Goal: Obtain resource: Download file/media

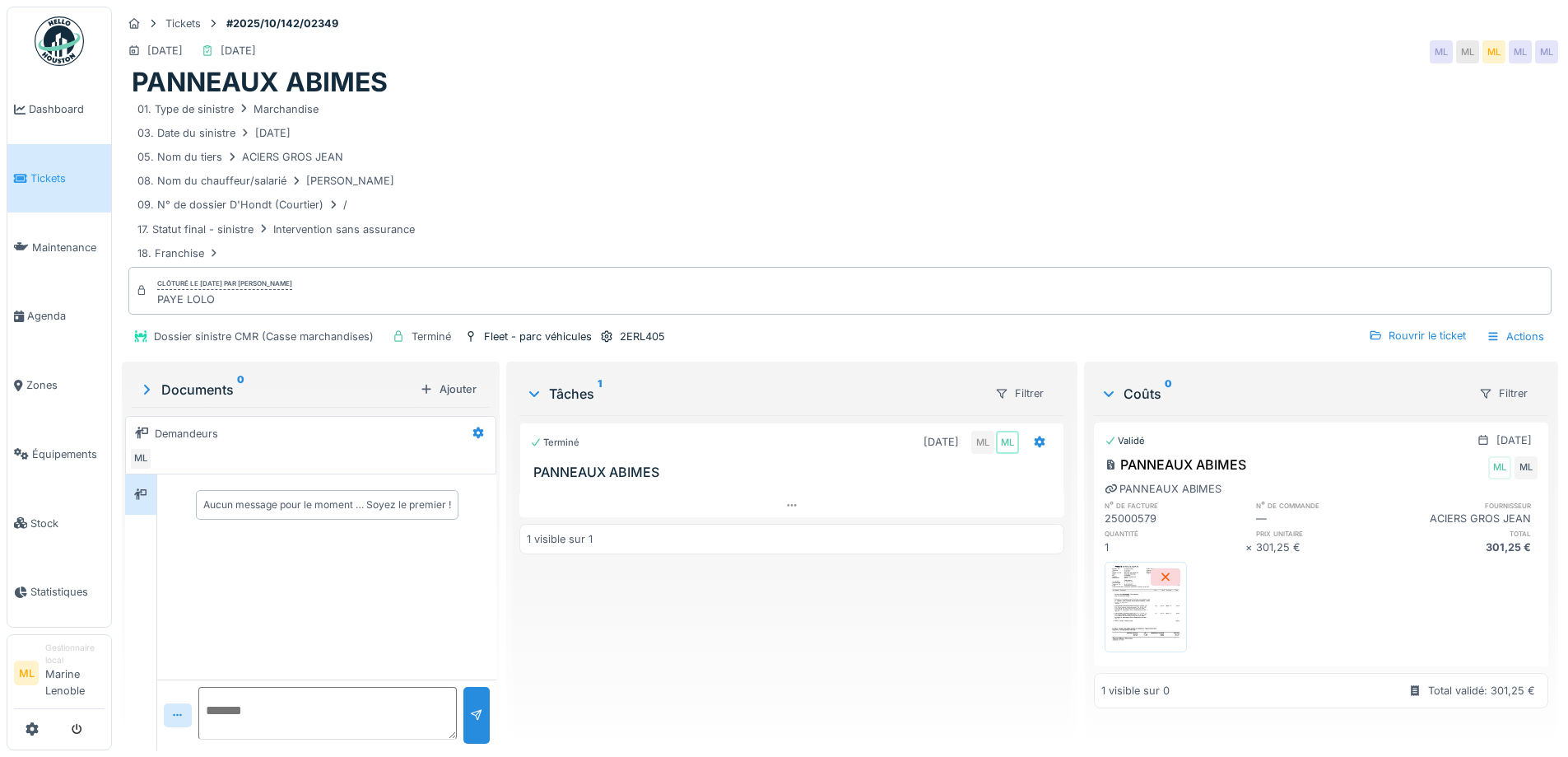
scroll to position [12, 0]
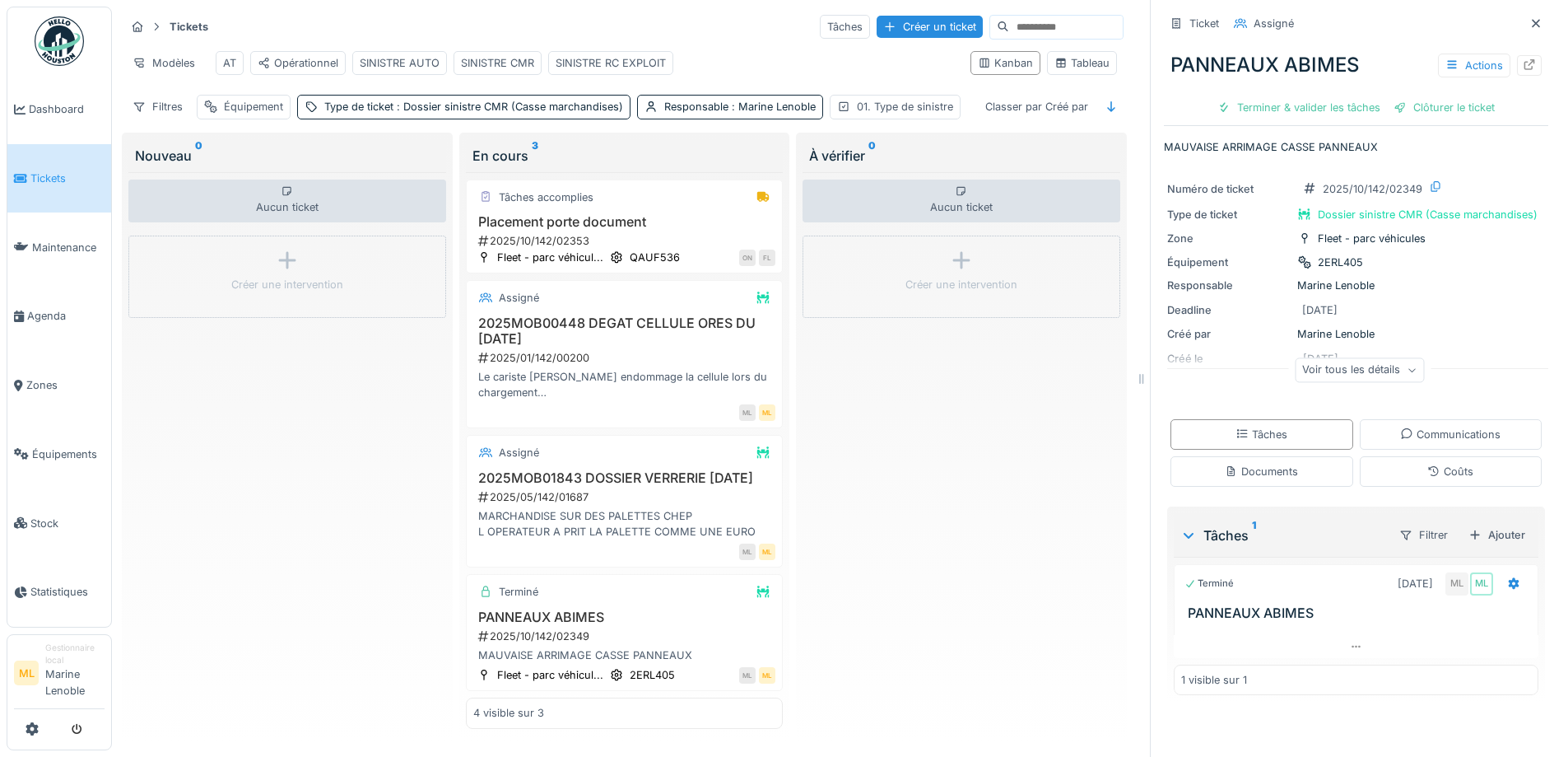
click at [62, 178] on span "Tickets" at bounding box center [67, 179] width 74 height 16
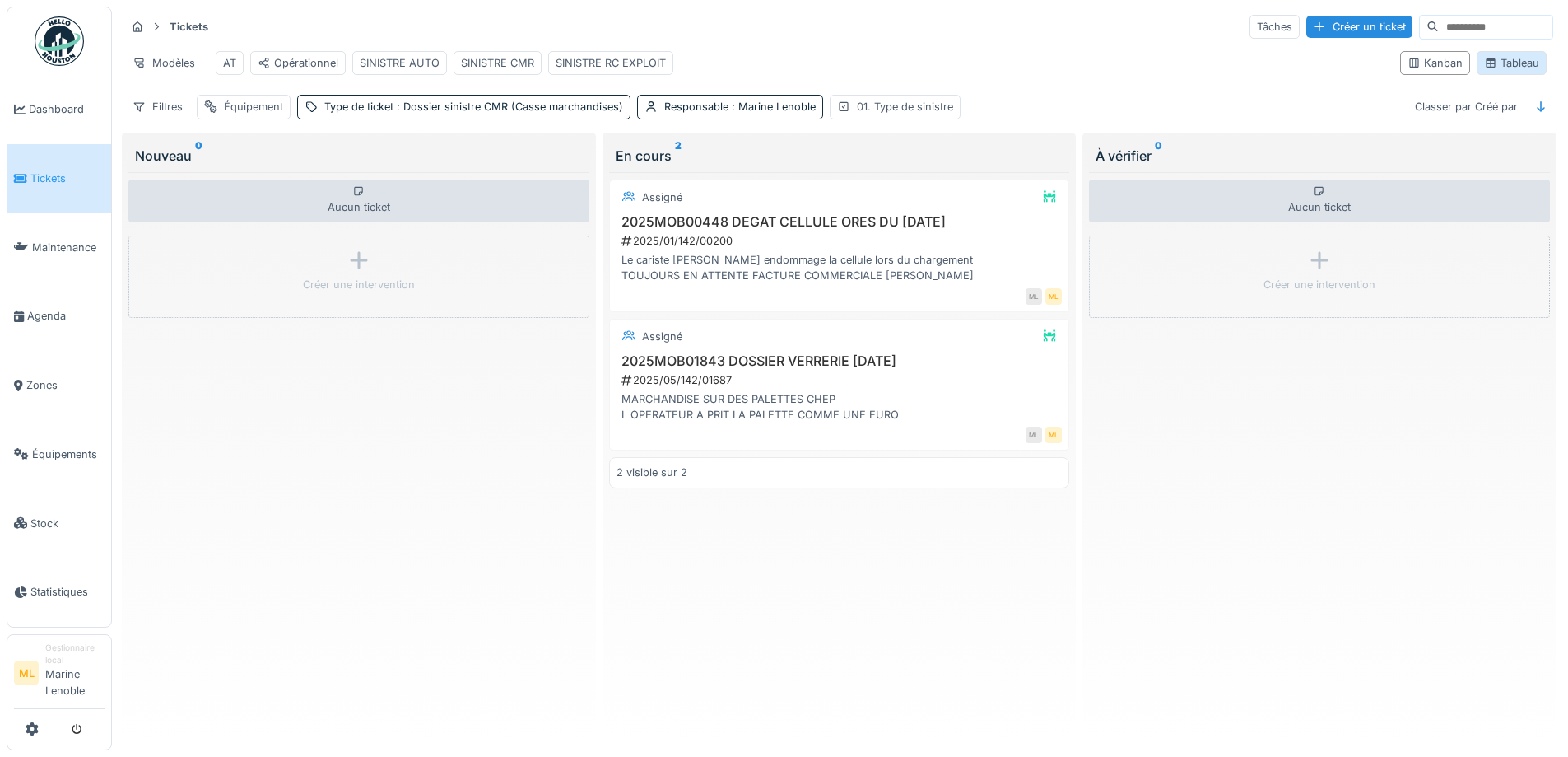
click at [1501, 66] on div "Tableau" at bounding box center [1511, 63] width 55 height 16
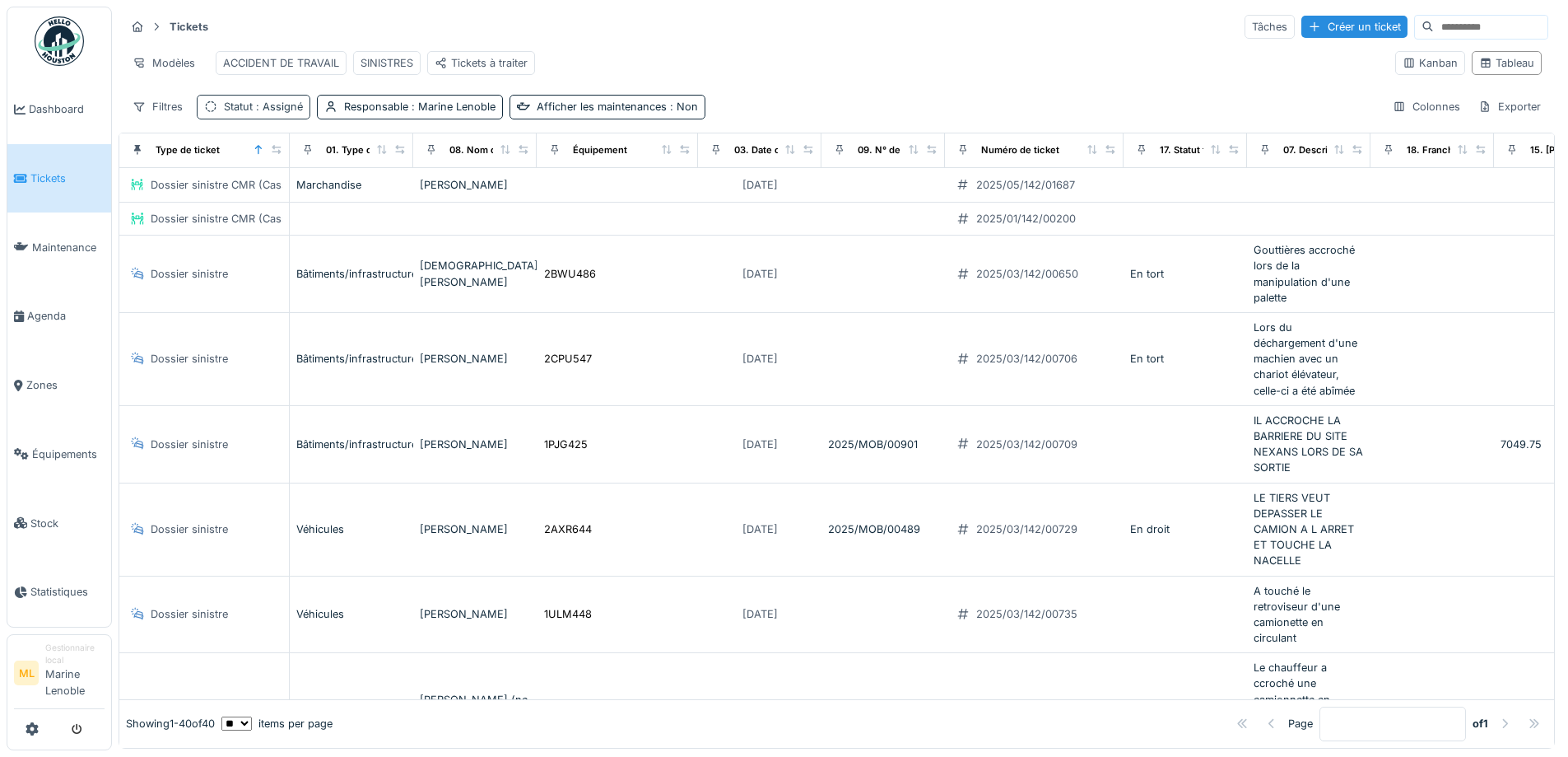
click at [224, 115] on div "Statut : Assigné" at bounding box center [263, 107] width 79 height 16
click at [281, 221] on div "Ajouter une condition" at bounding box center [304, 225] width 142 height 22
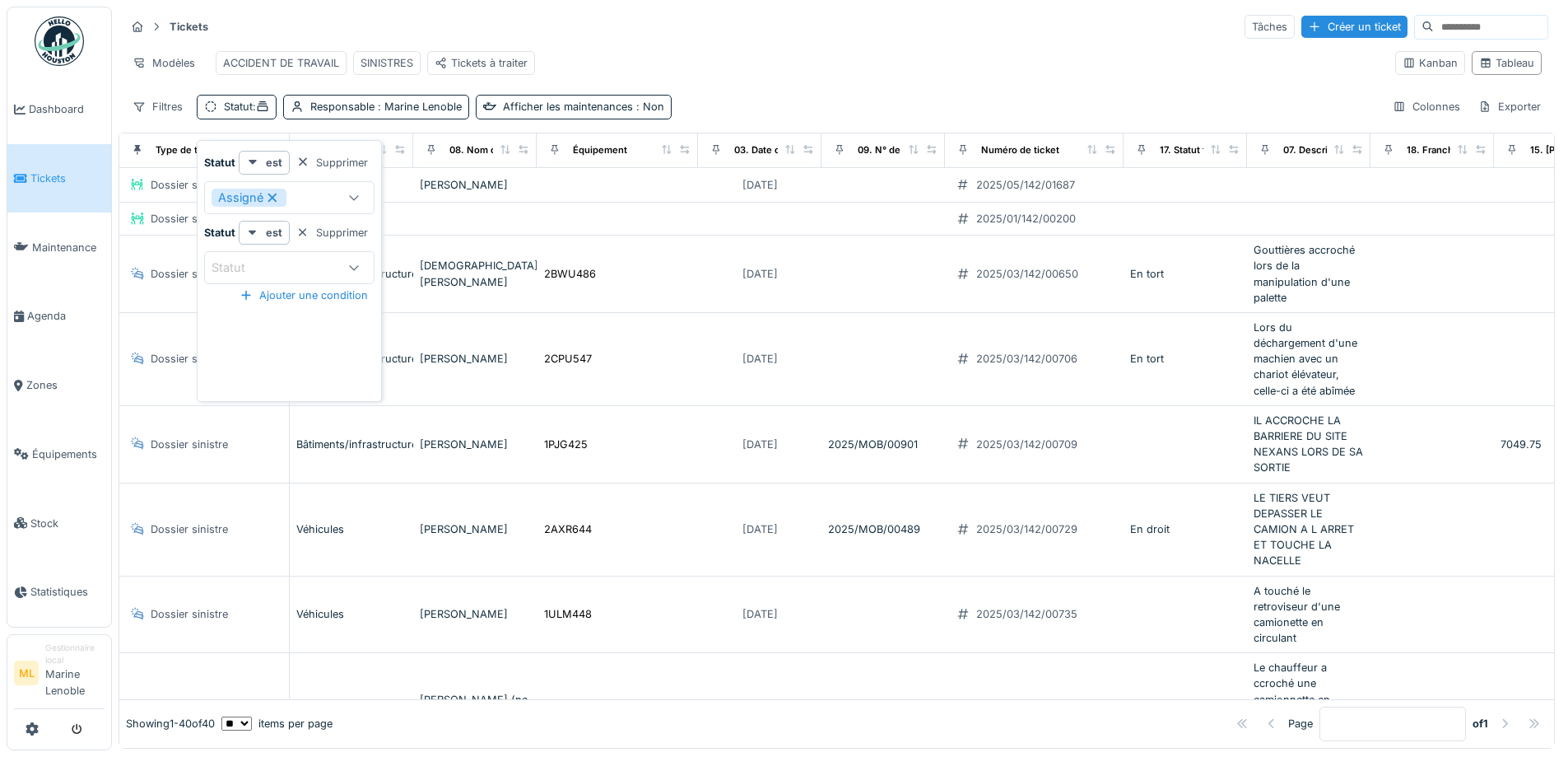
click at [353, 272] on icon at bounding box center [354, 267] width 13 height 11
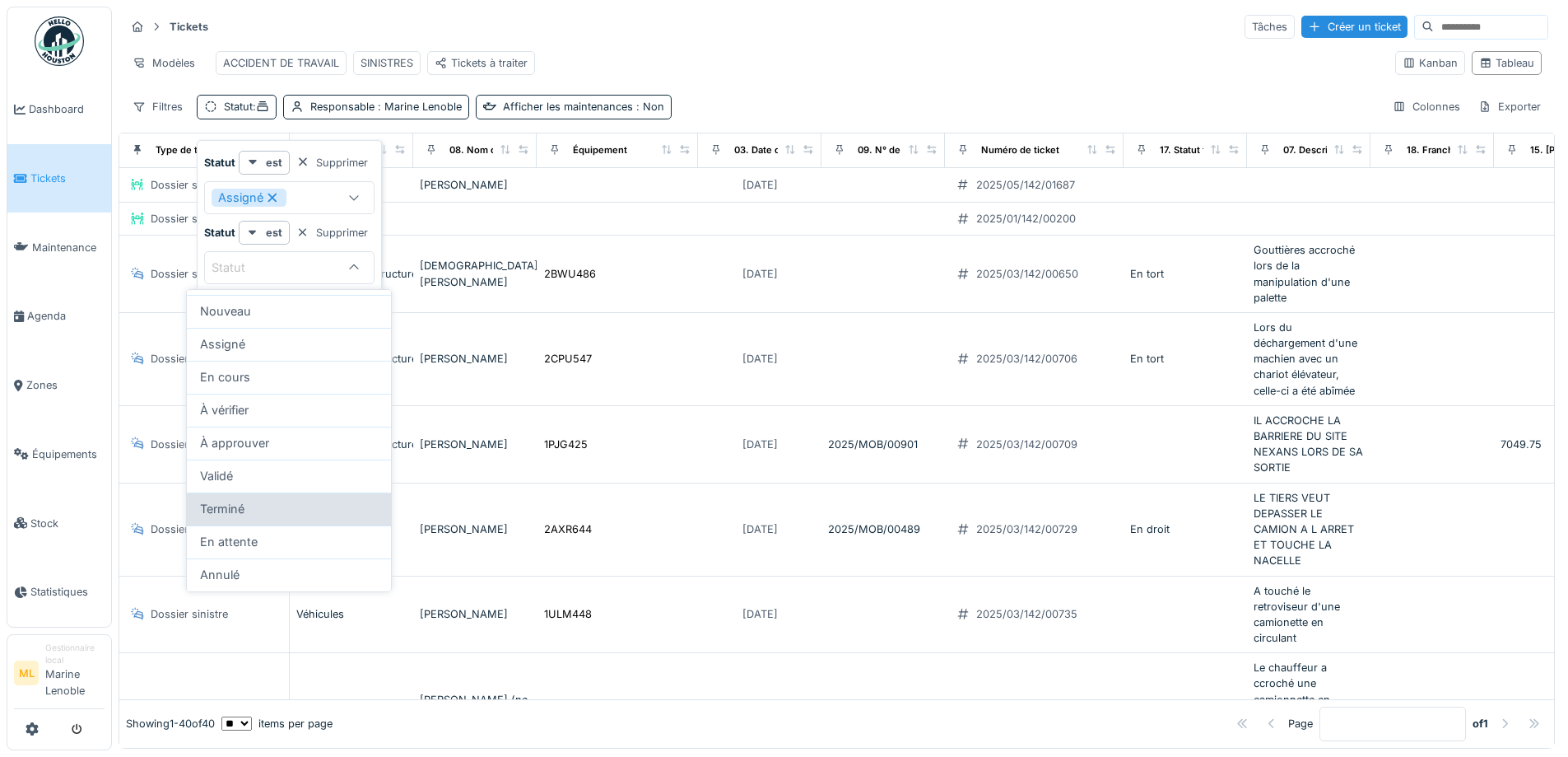
click at [246, 507] on div "Terminé" at bounding box center [289, 509] width 178 height 18
type input "******"
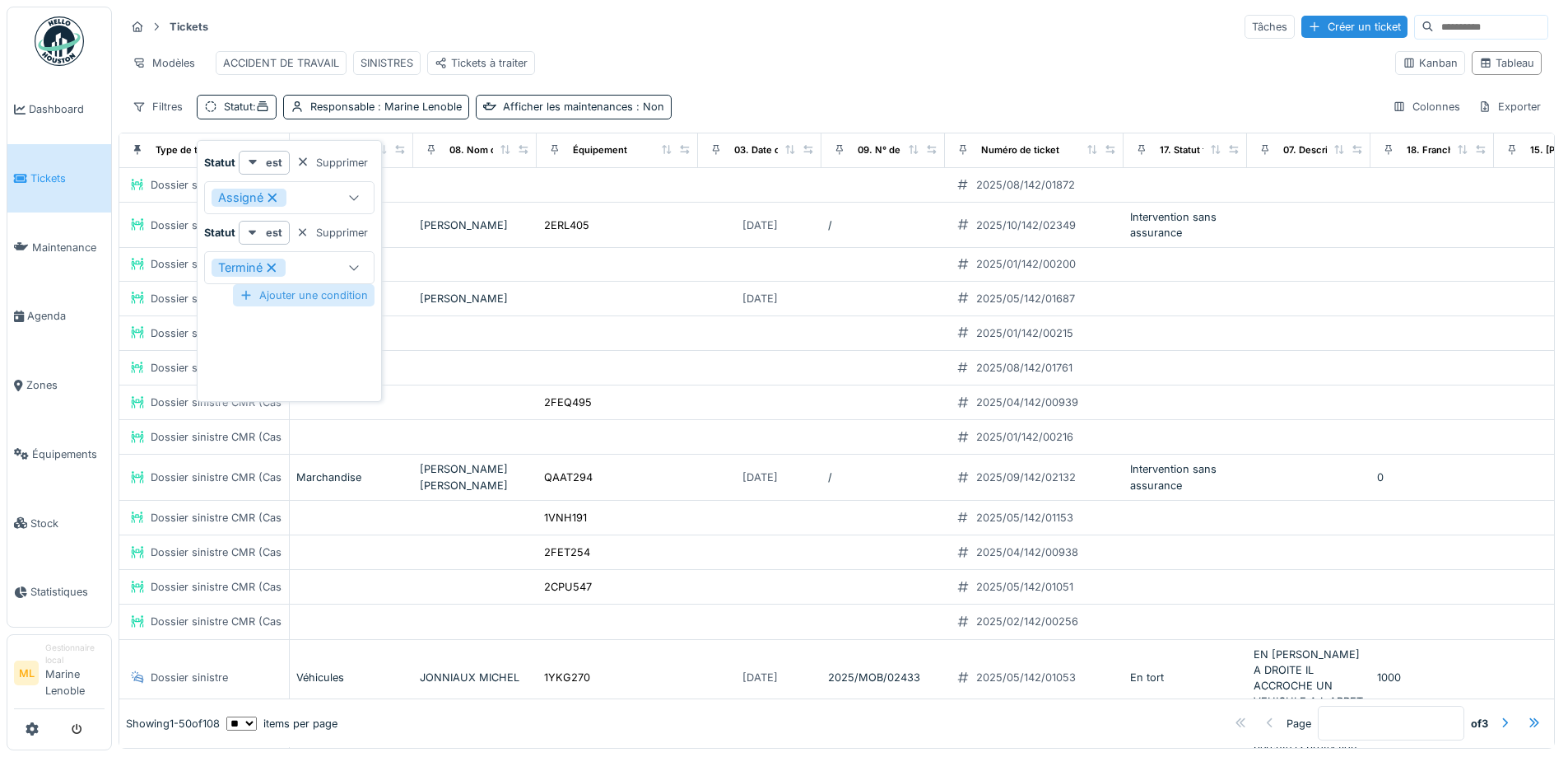
click at [341, 295] on div "Ajouter une condition" at bounding box center [304, 295] width 142 height 22
click at [295, 368] on div "Ajouter une condition" at bounding box center [304, 365] width 142 height 22
click at [277, 342] on div "Statut" at bounding box center [275, 338] width 127 height 18
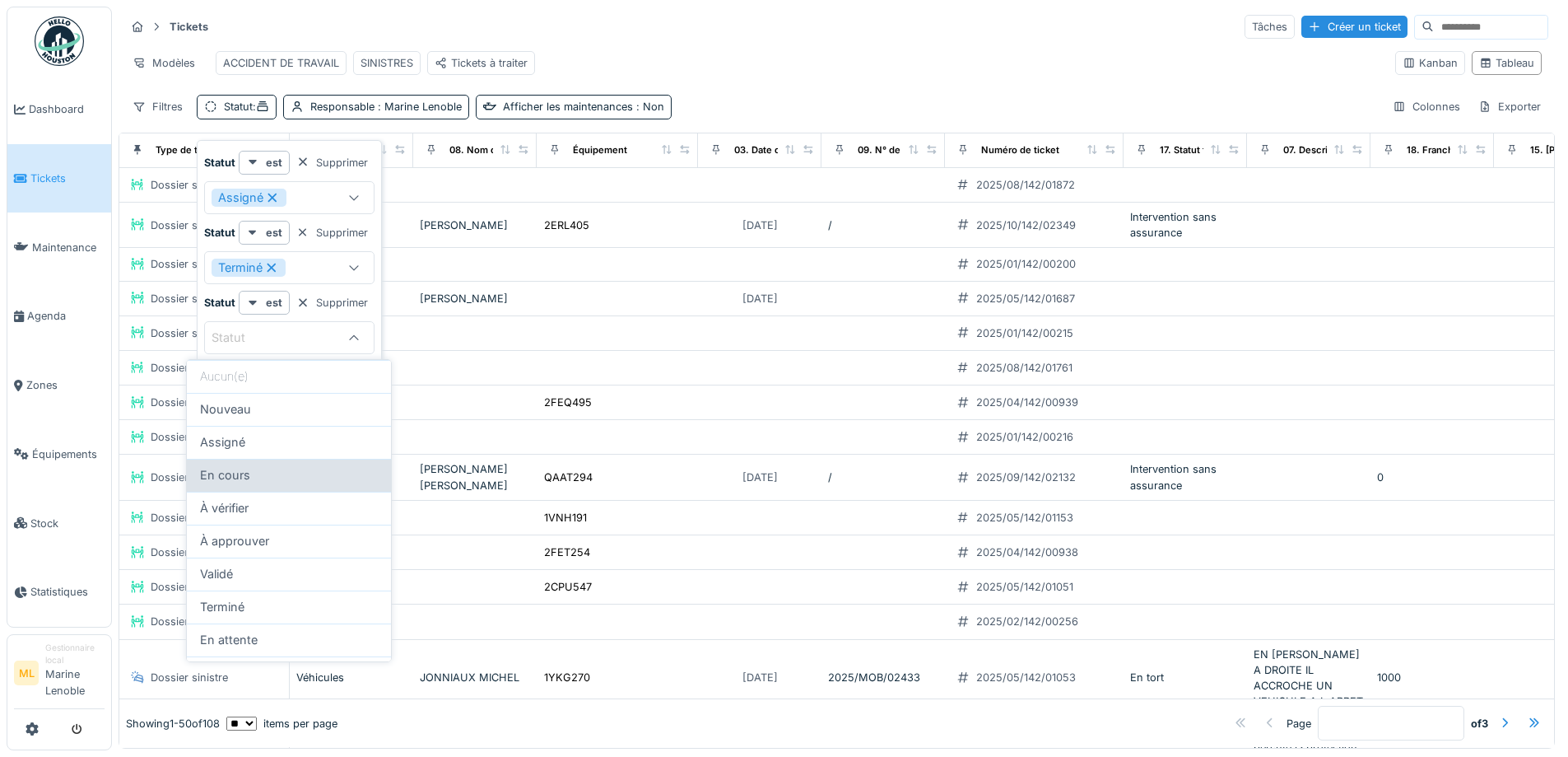
click at [247, 476] on span "En cours" at bounding box center [225, 475] width 50 height 18
type input "*******"
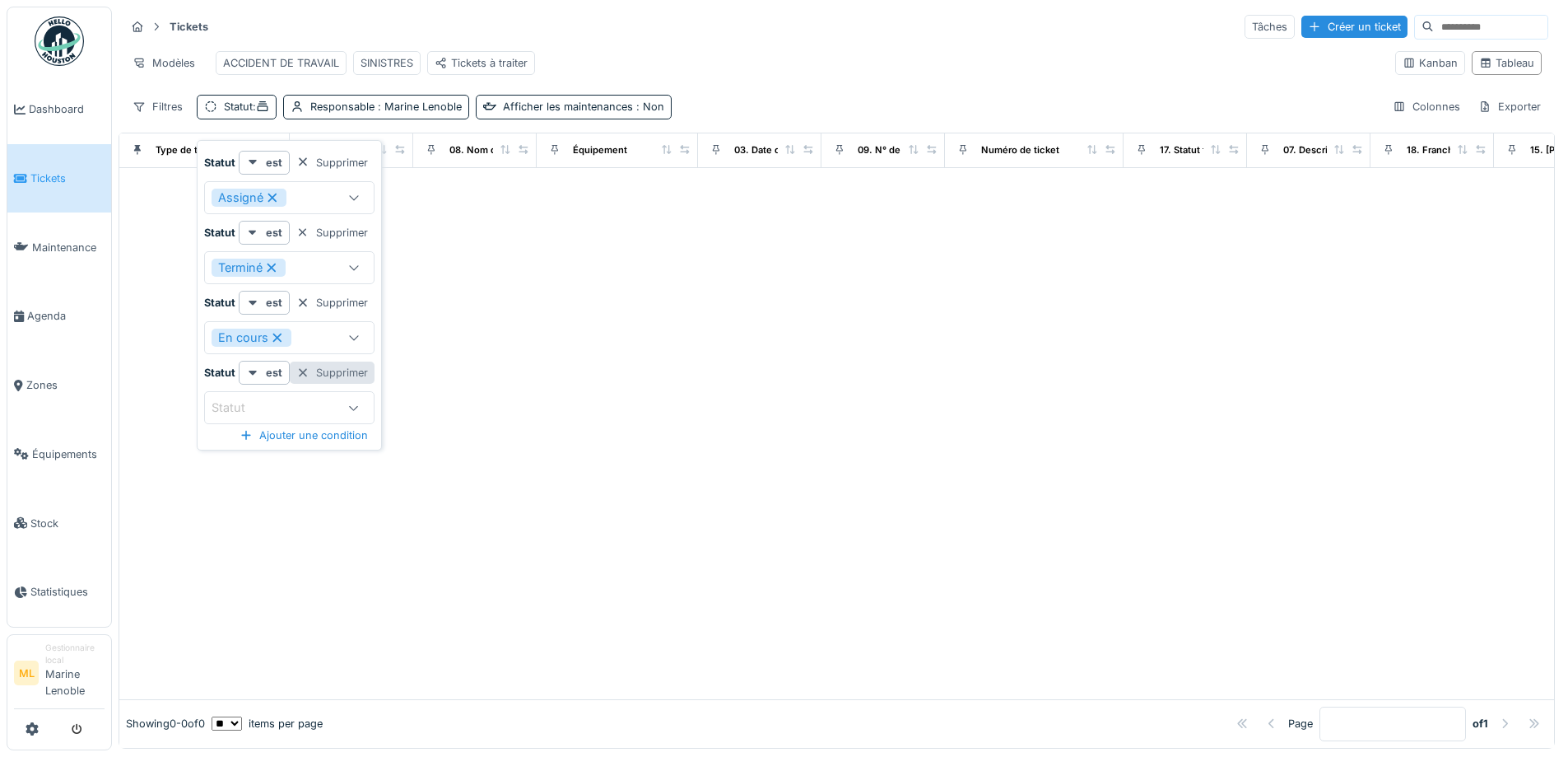
click at [306, 372] on div at bounding box center [303, 373] width 13 height 16
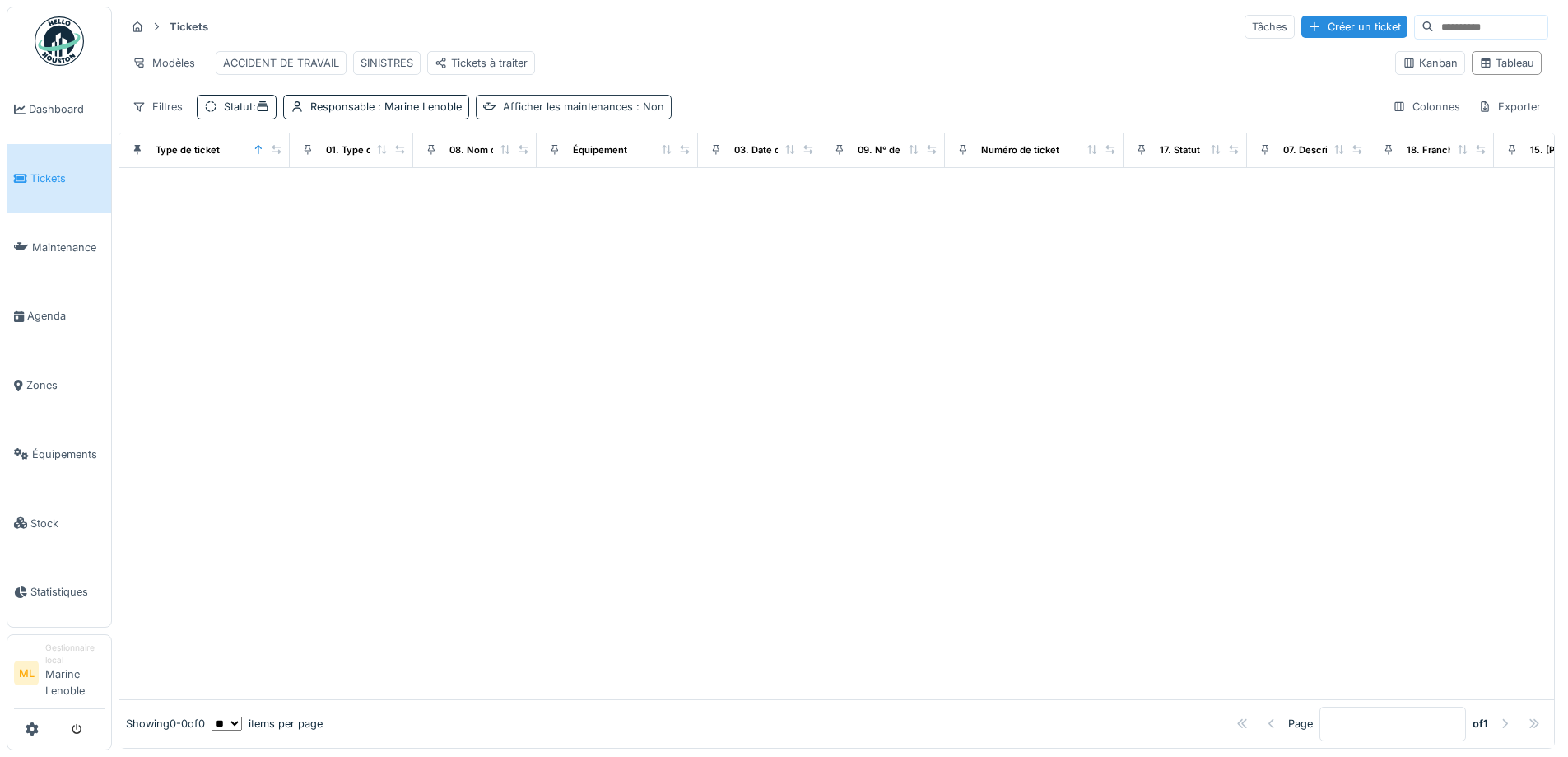
click at [644, 113] on span ": Non" at bounding box center [648, 106] width 31 height 12
drag, startPoint x: 695, startPoint y: 163, endPoint x: 690, endPoint y: 154, distance: 10.3
click at [694, 163] on div at bounding box center [691, 163] width 13 height 16
click at [388, 71] on div "SINISTRES" at bounding box center [387, 63] width 53 height 16
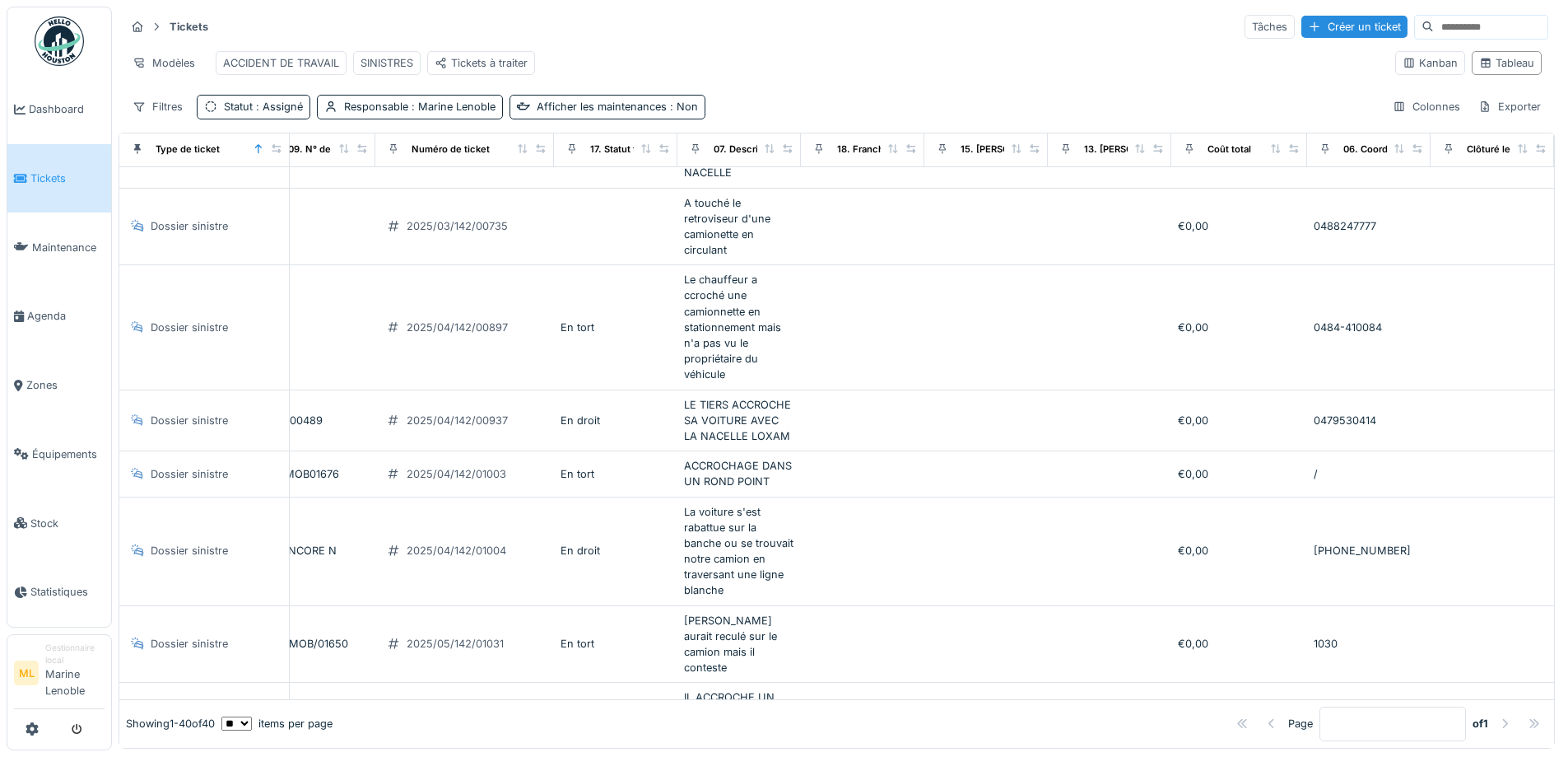
scroll to position [0, 607]
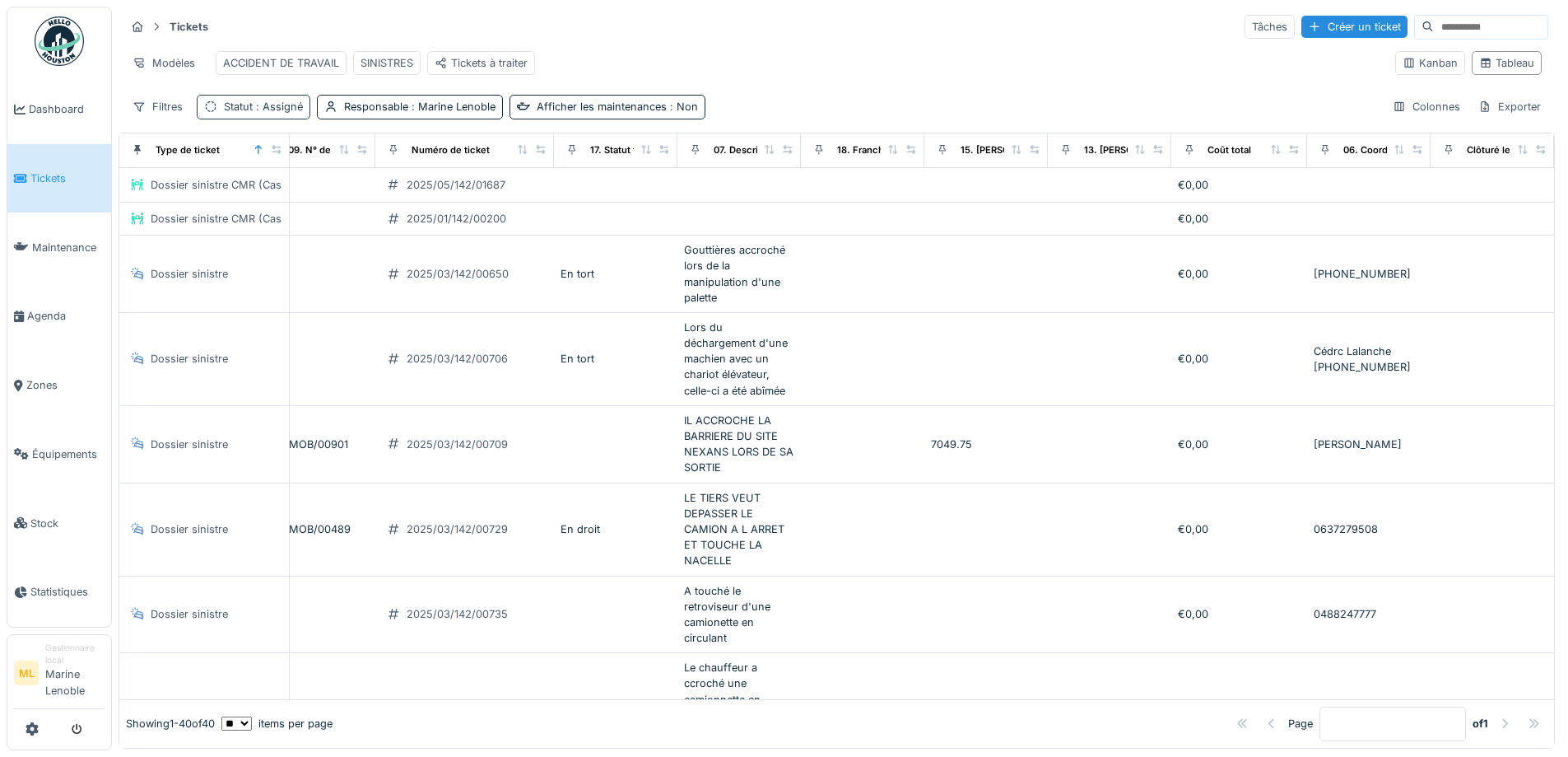
click at [259, 113] on span ": Assigné" at bounding box center [278, 106] width 50 height 12
click at [286, 225] on div "Ajouter une condition" at bounding box center [304, 225] width 142 height 22
click at [298, 262] on div "Statut" at bounding box center [275, 268] width 127 height 18
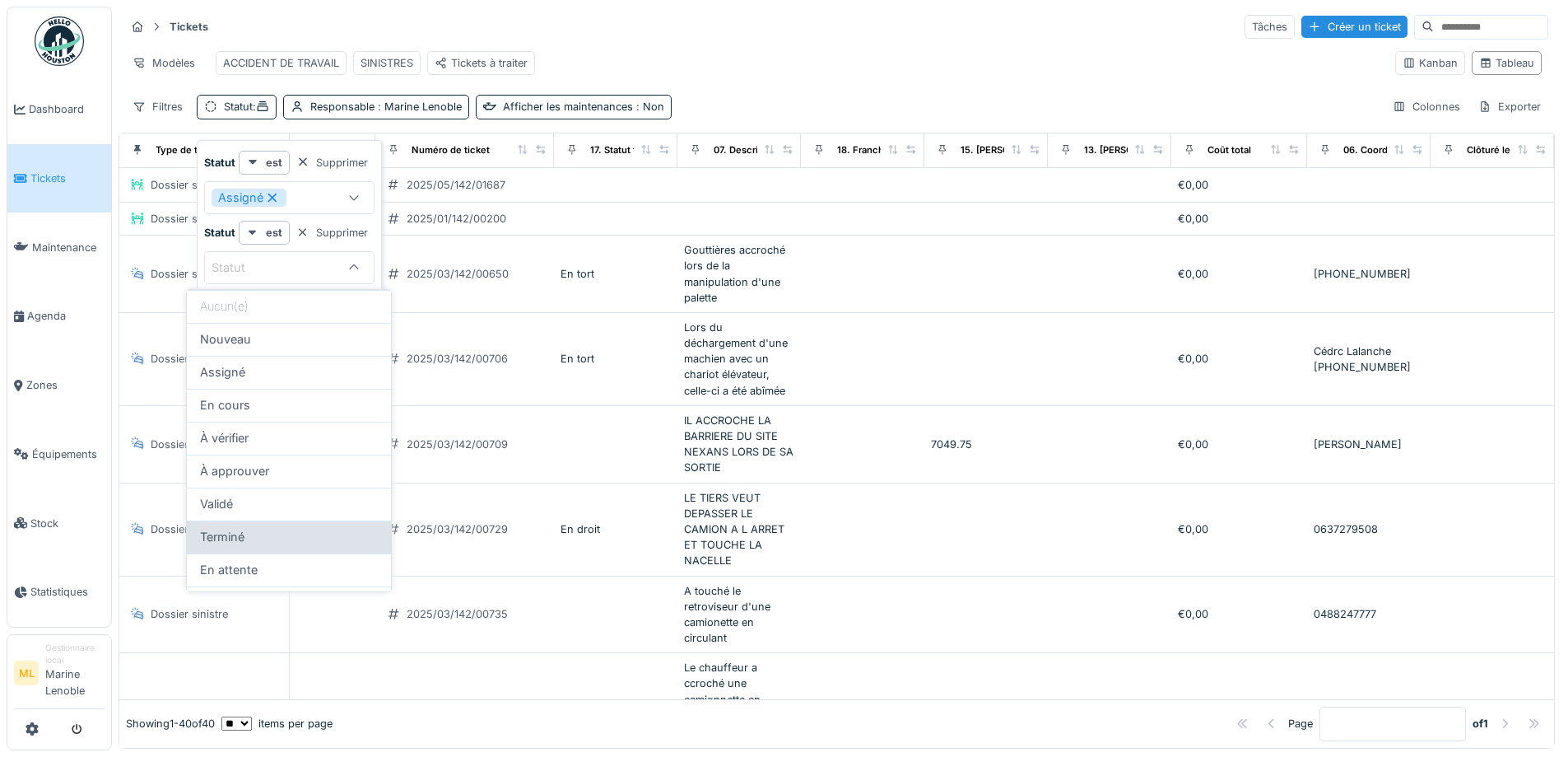
click at [286, 543] on div "Terminé" at bounding box center [289, 537] width 178 height 18
type input "******"
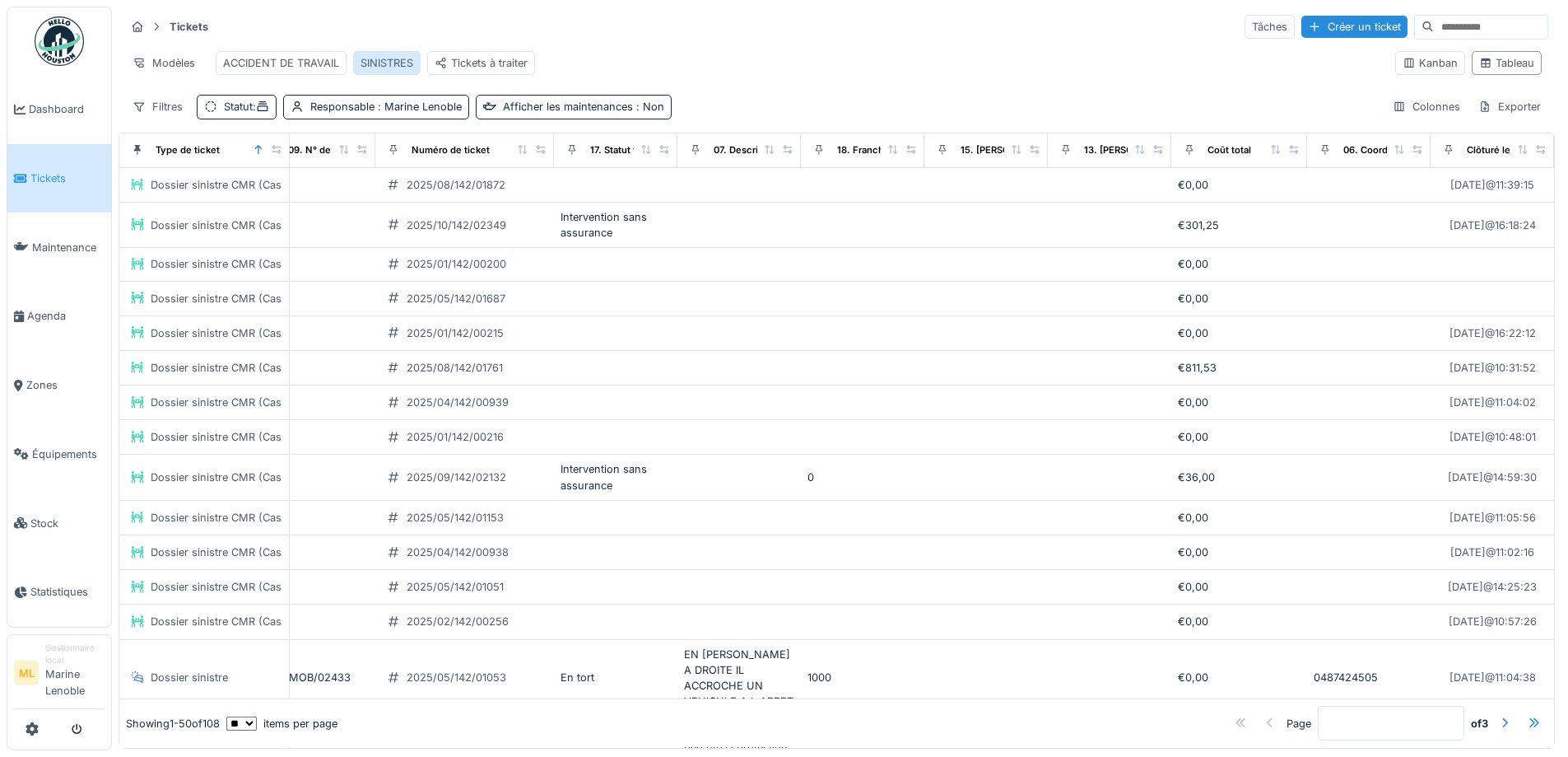
click at [389, 68] on div "SINISTRES" at bounding box center [387, 63] width 53 height 16
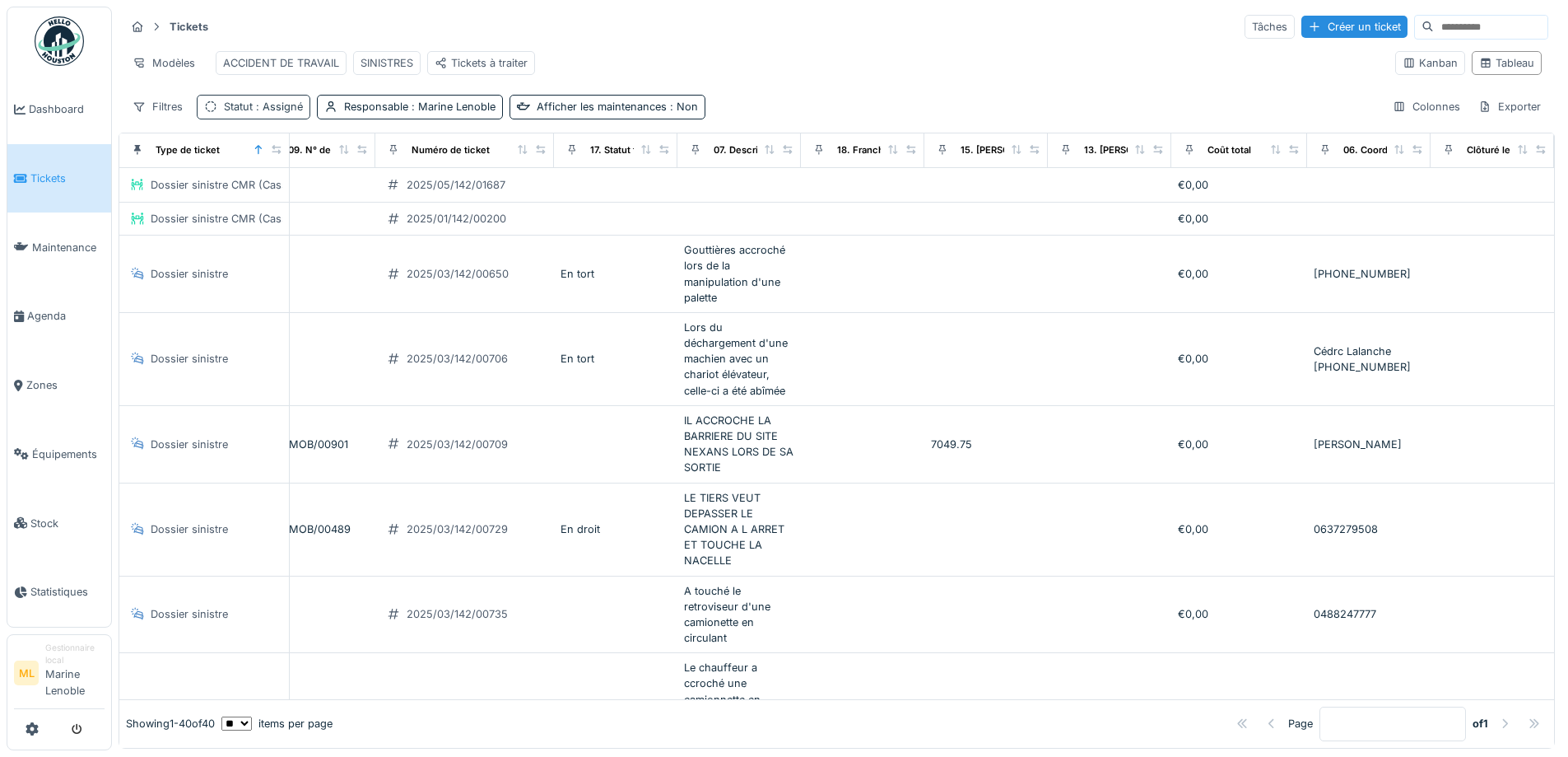
click at [269, 113] on span ": Assigné" at bounding box center [278, 106] width 50 height 12
click at [283, 222] on div "Ajouter une condition" at bounding box center [304, 225] width 142 height 22
click at [266, 264] on div "Statut" at bounding box center [240, 268] width 57 height 18
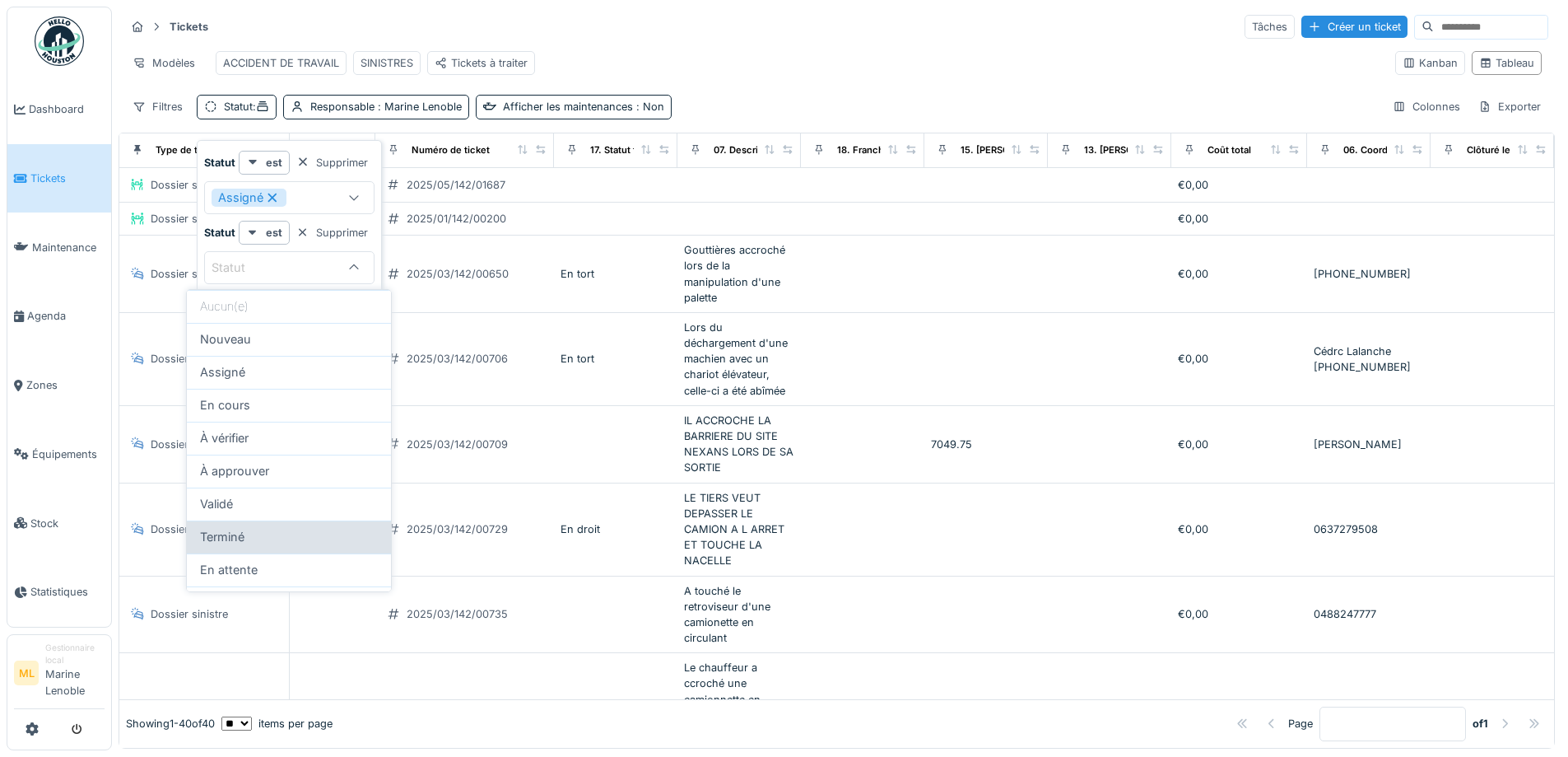
drag, startPoint x: 265, startPoint y: 541, endPoint x: 268, endPoint y: 531, distance: 10.4
click at [265, 540] on div "Terminé" at bounding box center [289, 537] width 178 height 18
type input "******"
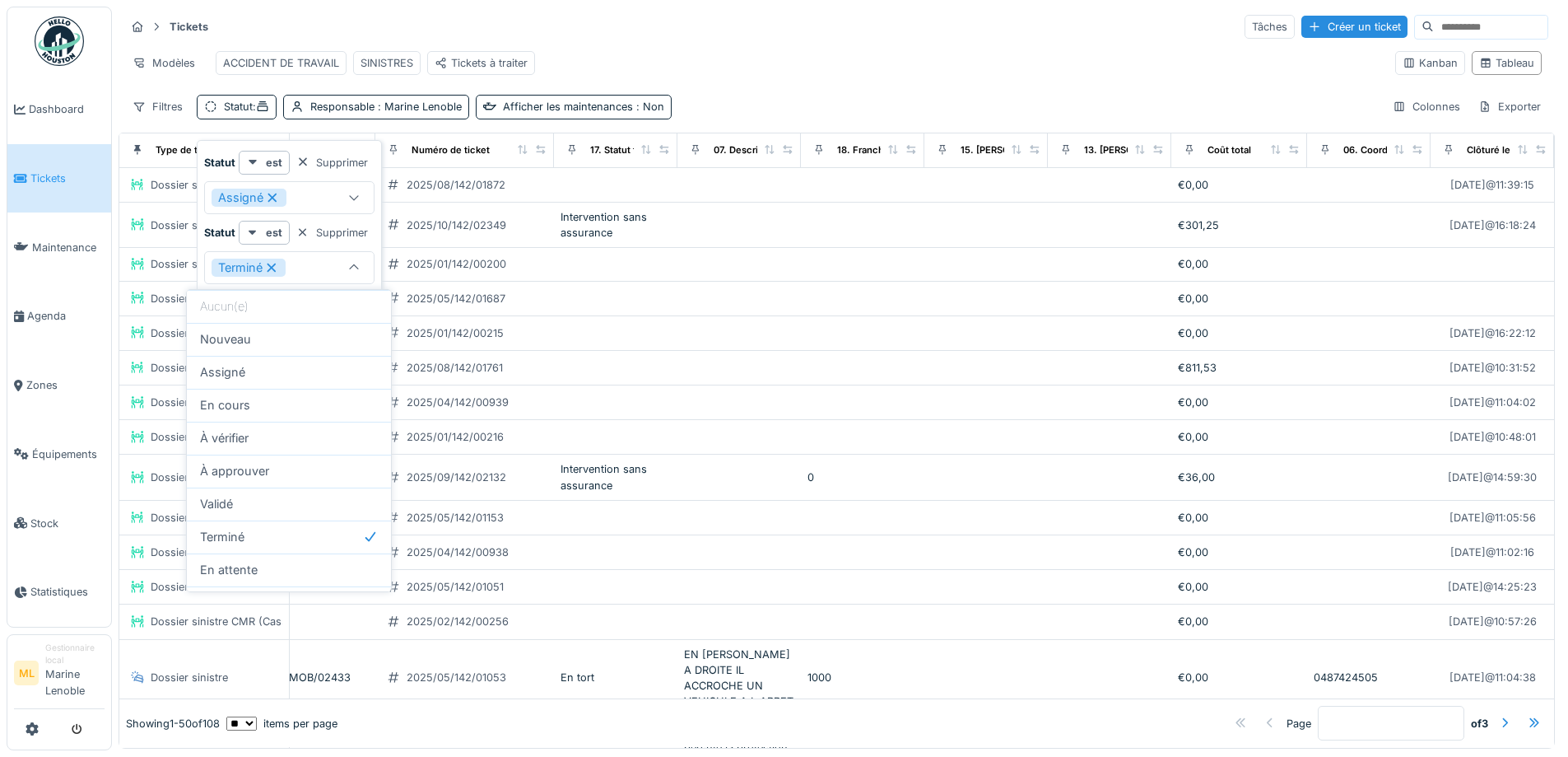
click at [1051, 81] on div "[PERSON_NAME] ACCIDENT DE TRAVAIL SINISTRES Tickets à traiter" at bounding box center [754, 62] width 1257 height 37
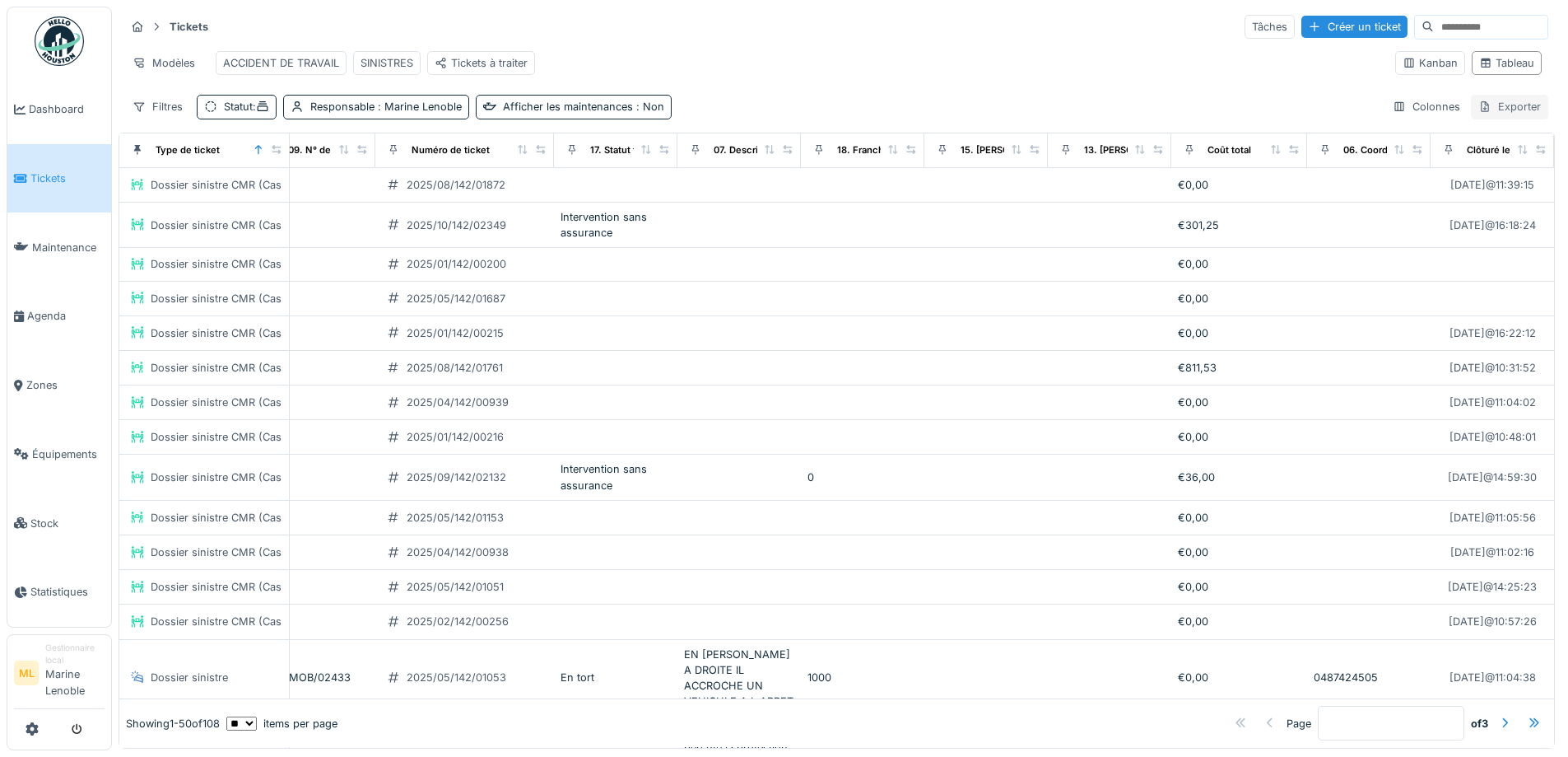
click at [1498, 119] on div "Exporter" at bounding box center [1509, 107] width 77 height 24
click at [1520, 158] on div "Export Excel" at bounding box center [1496, 156] width 92 height 25
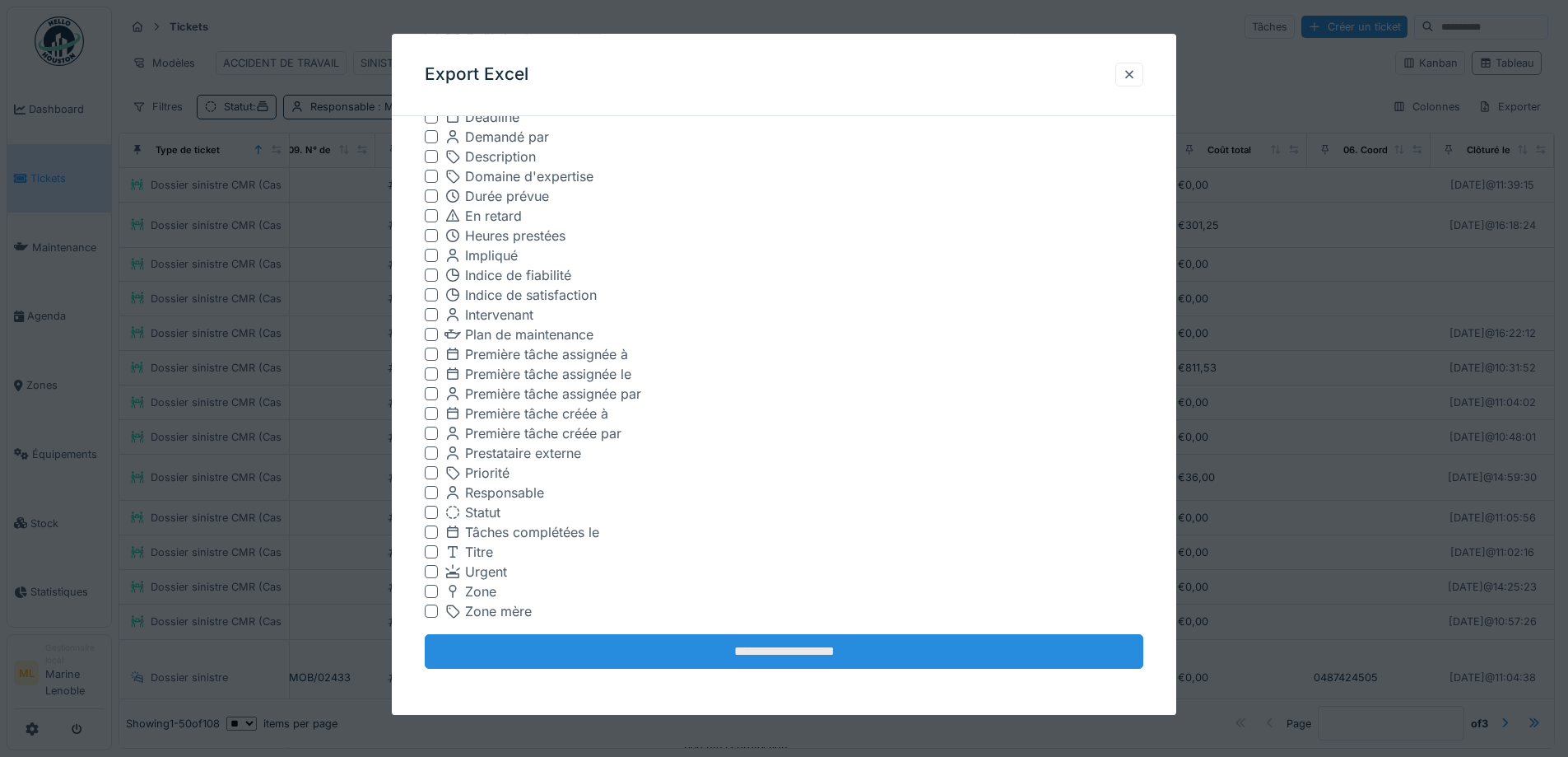
scroll to position [11, 0]
click at [847, 649] on input "**********" at bounding box center [784, 652] width 719 height 35
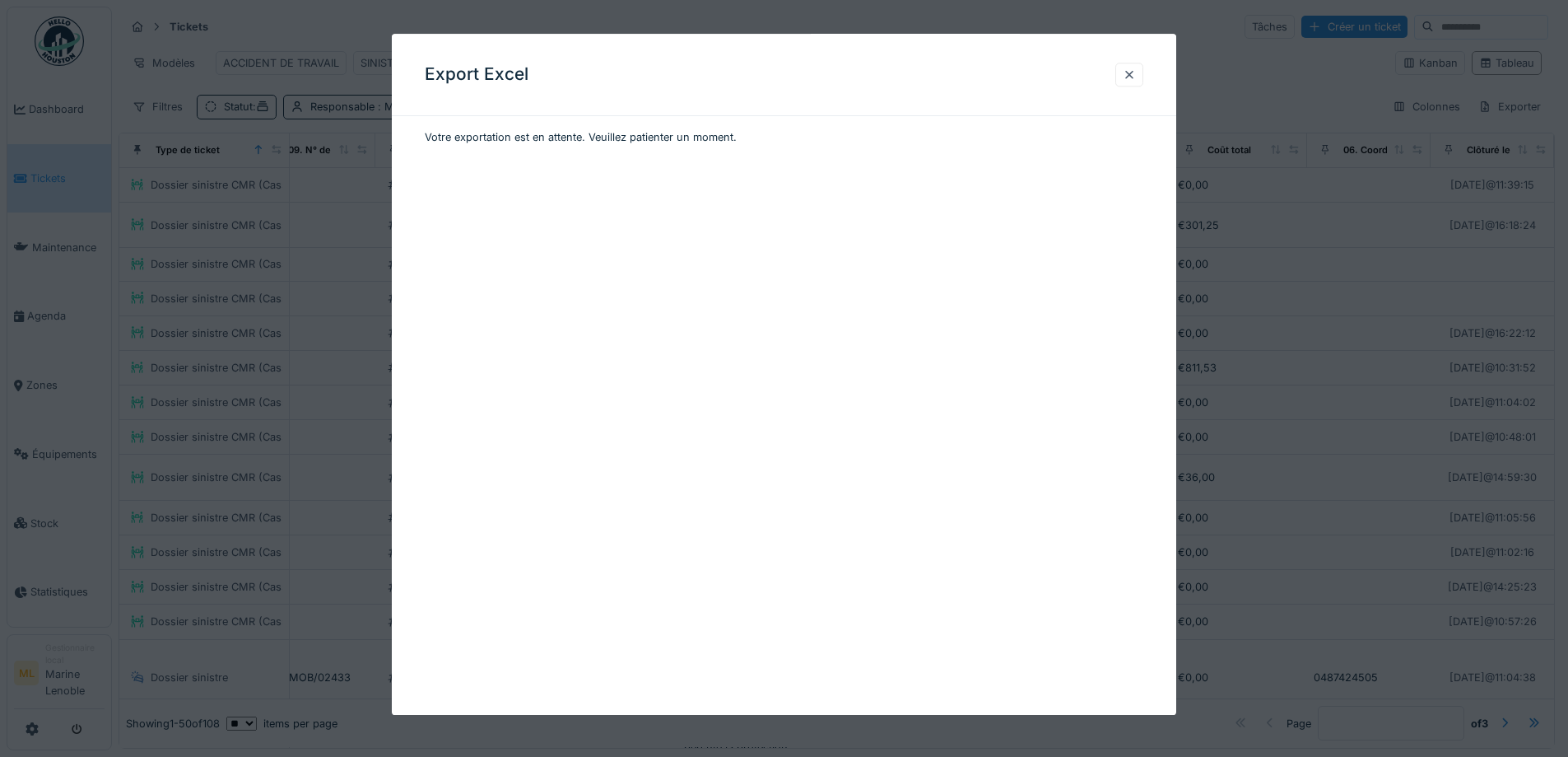
scroll to position [0, 0]
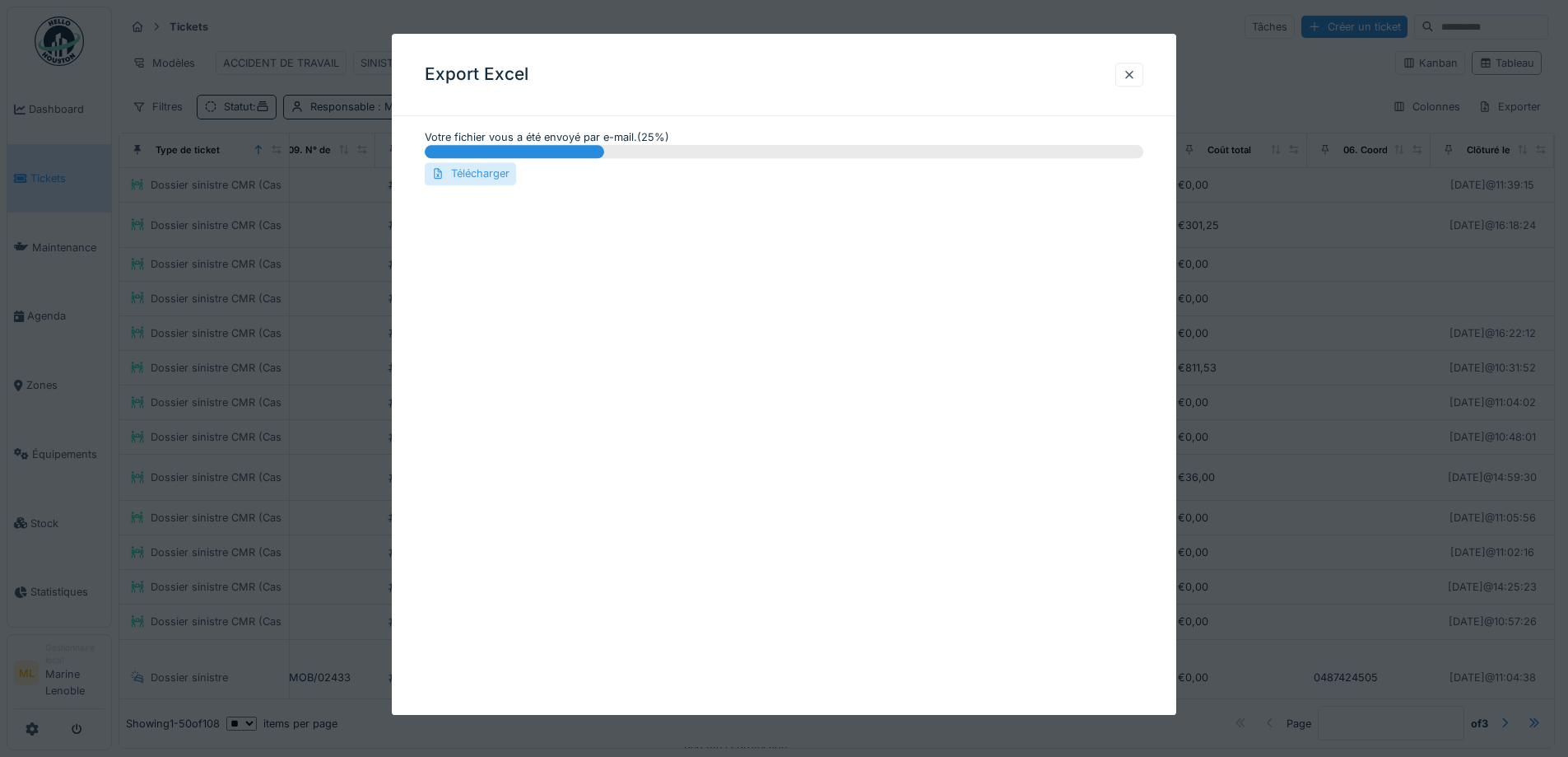
click at [474, 173] on div "Télécharger" at bounding box center [470, 174] width 91 height 22
click at [1133, 76] on div at bounding box center [1129, 75] width 13 height 16
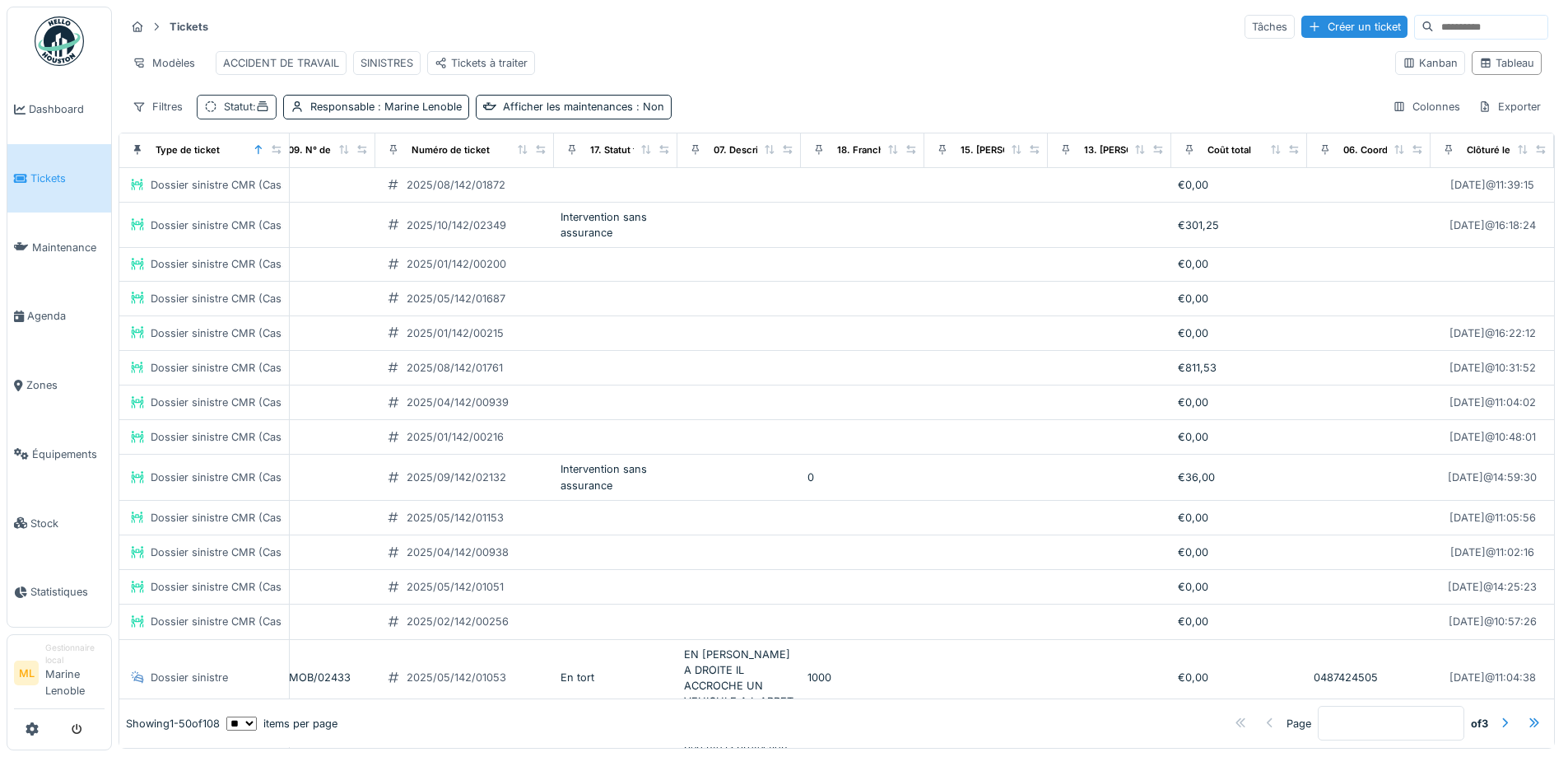
click at [259, 109] on span ":" at bounding box center [261, 106] width 16 height 12
click at [1471, 101] on div "Exporter" at bounding box center [1509, 107] width 77 height 24
click at [1511, 151] on div "Export Excel" at bounding box center [1496, 156] width 92 height 25
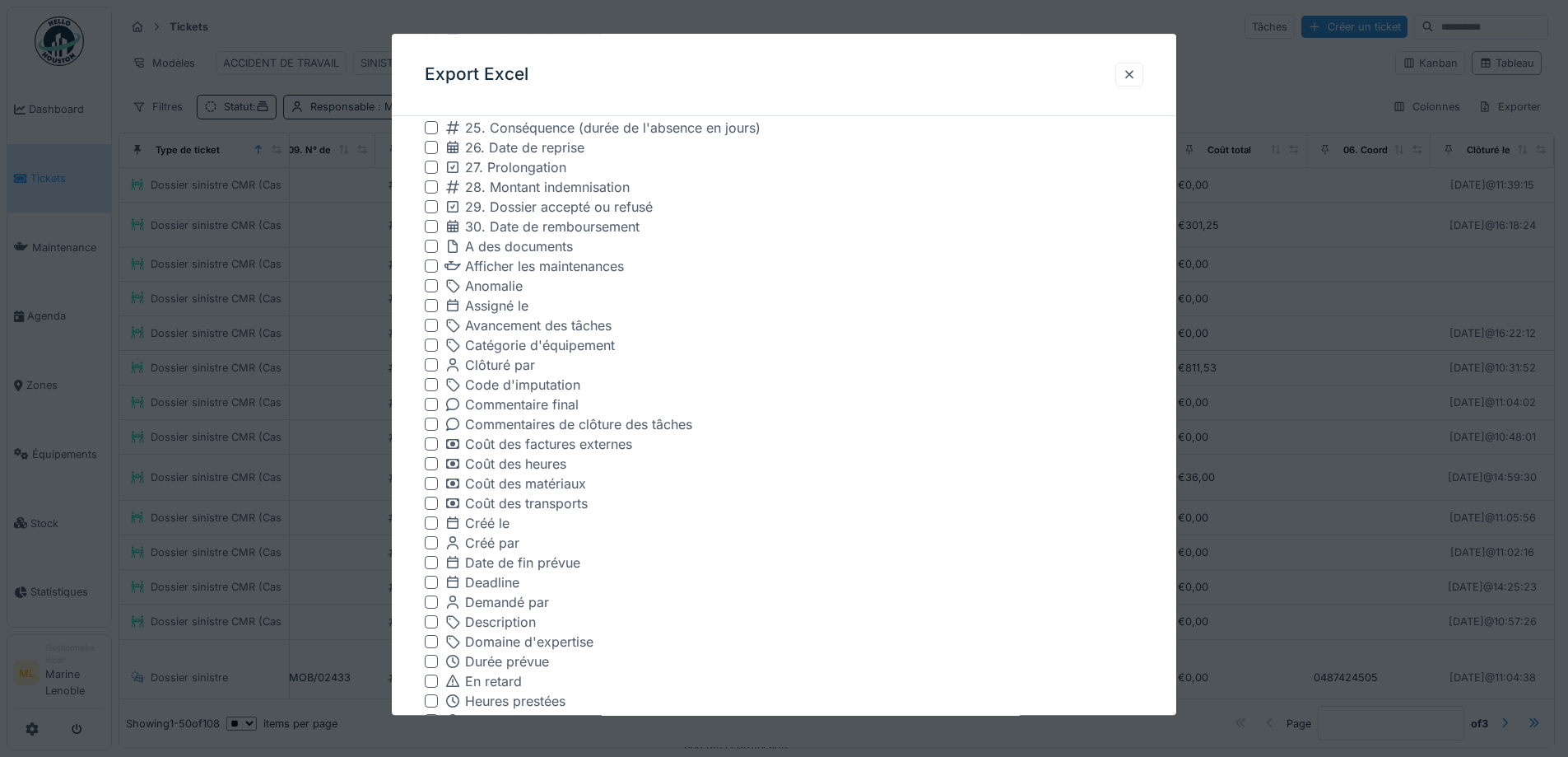
scroll to position [1207, 0]
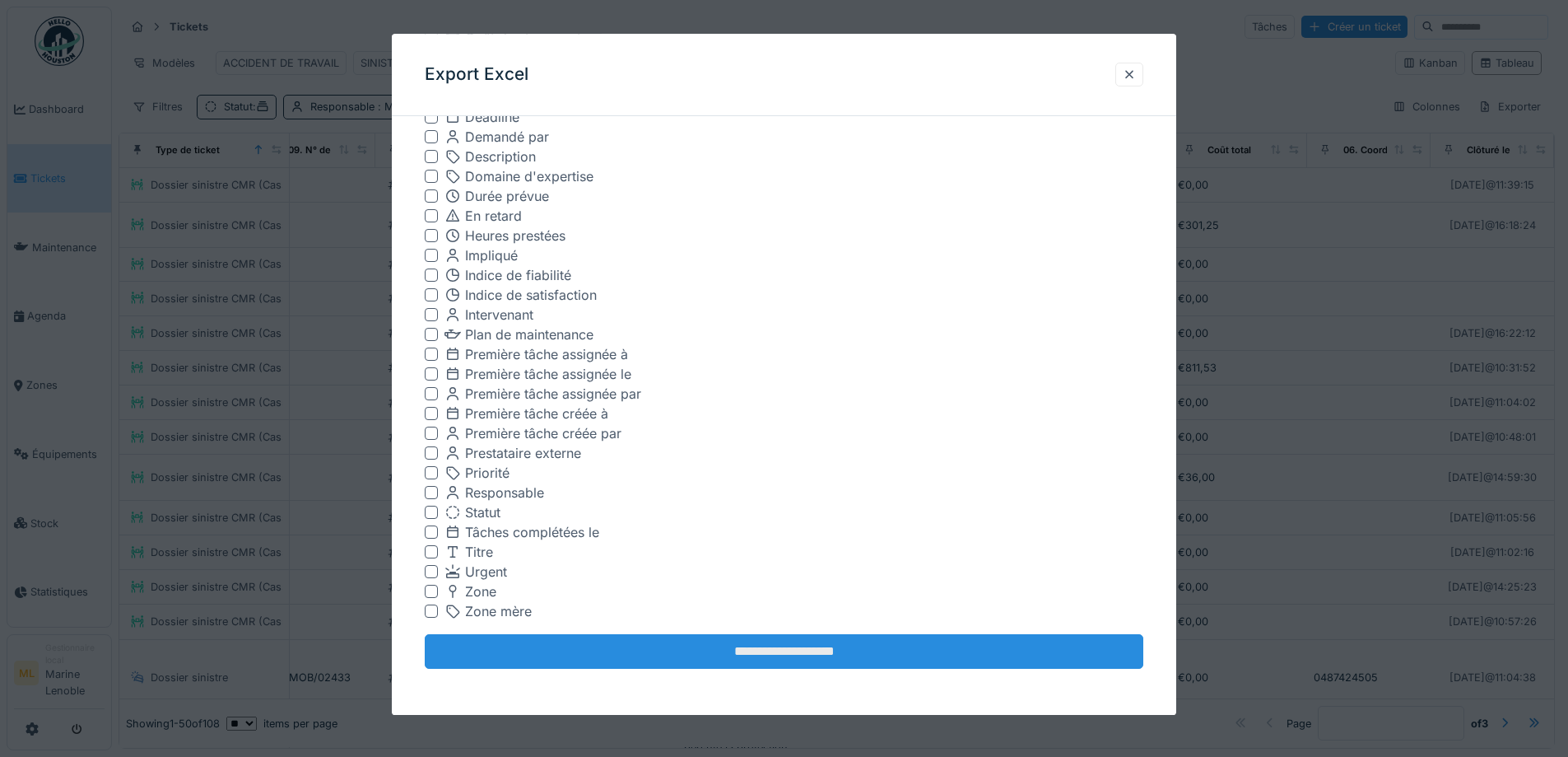
click at [879, 659] on input "**********" at bounding box center [784, 652] width 719 height 35
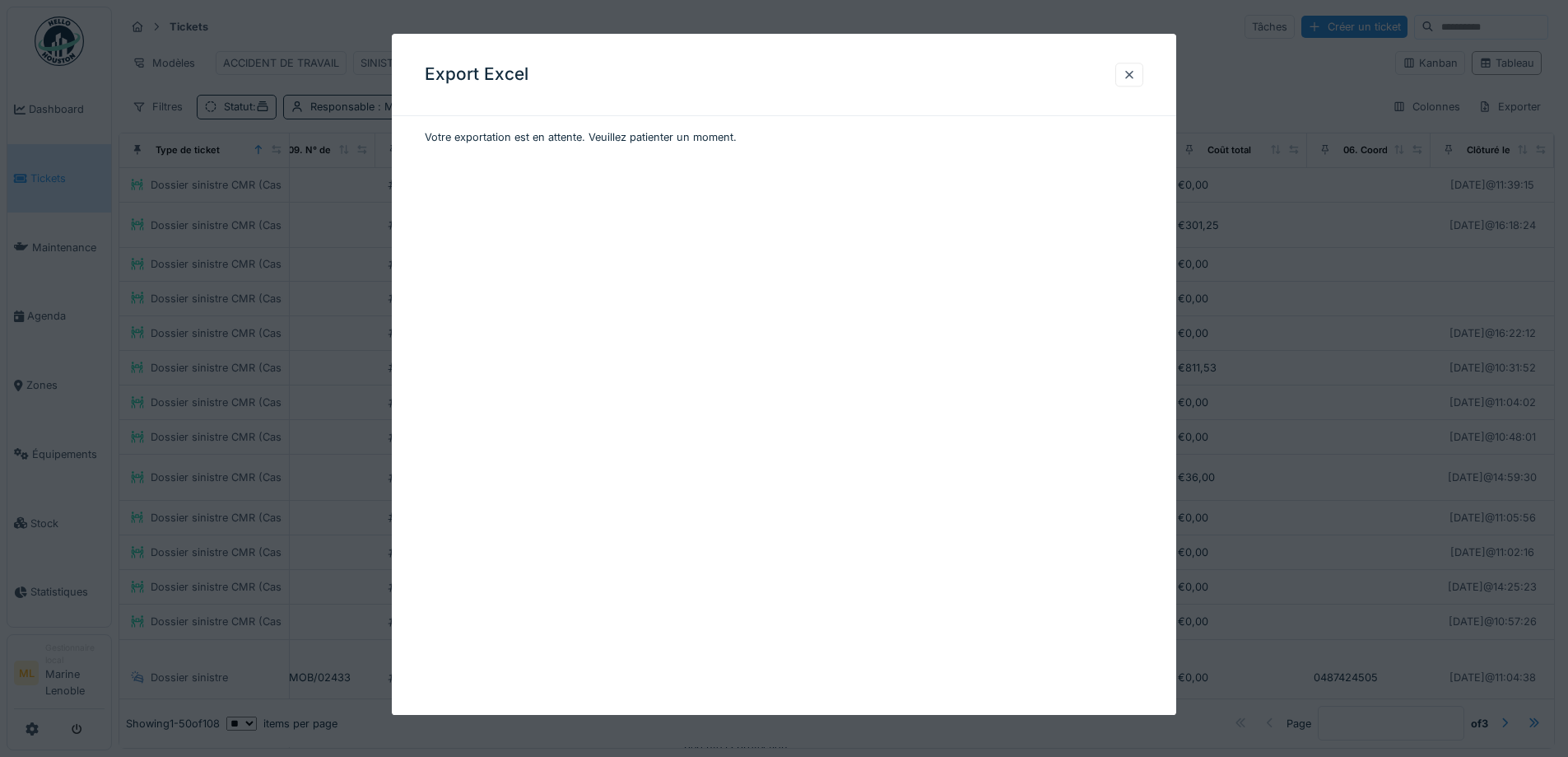
scroll to position [0, 0]
click at [1132, 75] on div at bounding box center [1129, 75] width 13 height 16
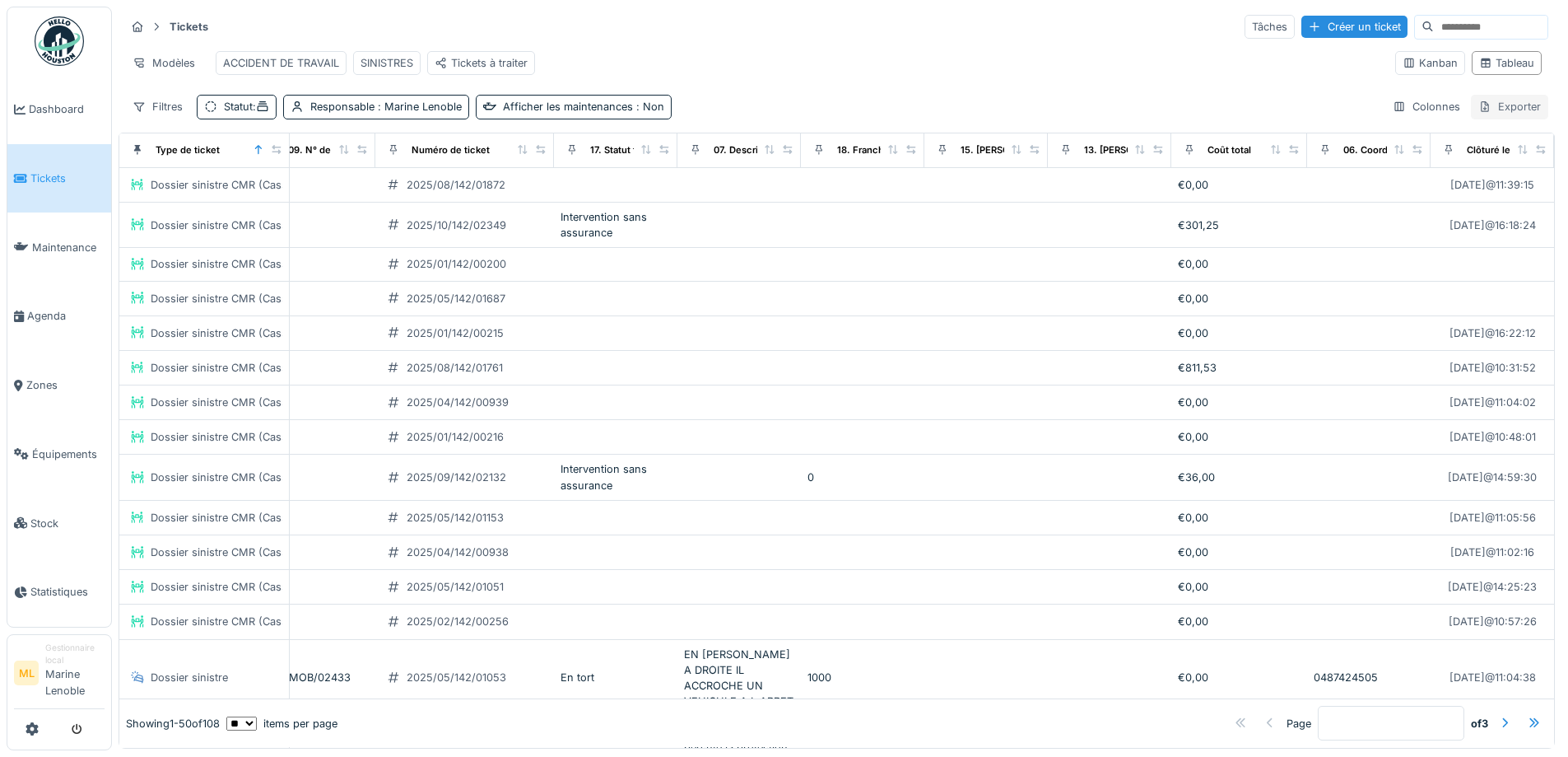
click at [1474, 105] on div "Exporter" at bounding box center [1509, 107] width 77 height 24
click at [1496, 176] on div "Export PDF" at bounding box center [1496, 180] width 92 height 25
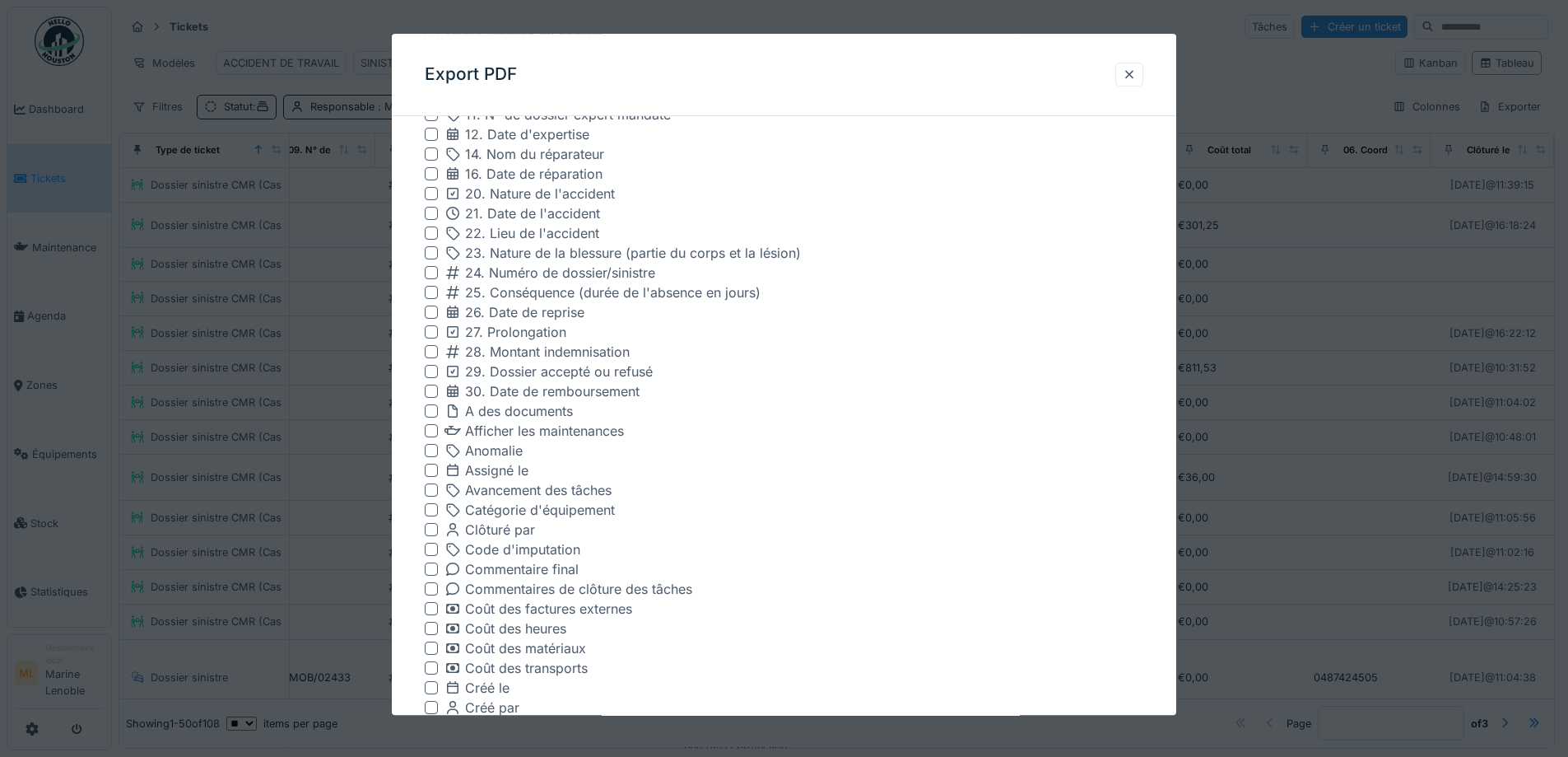
scroll to position [1207, 0]
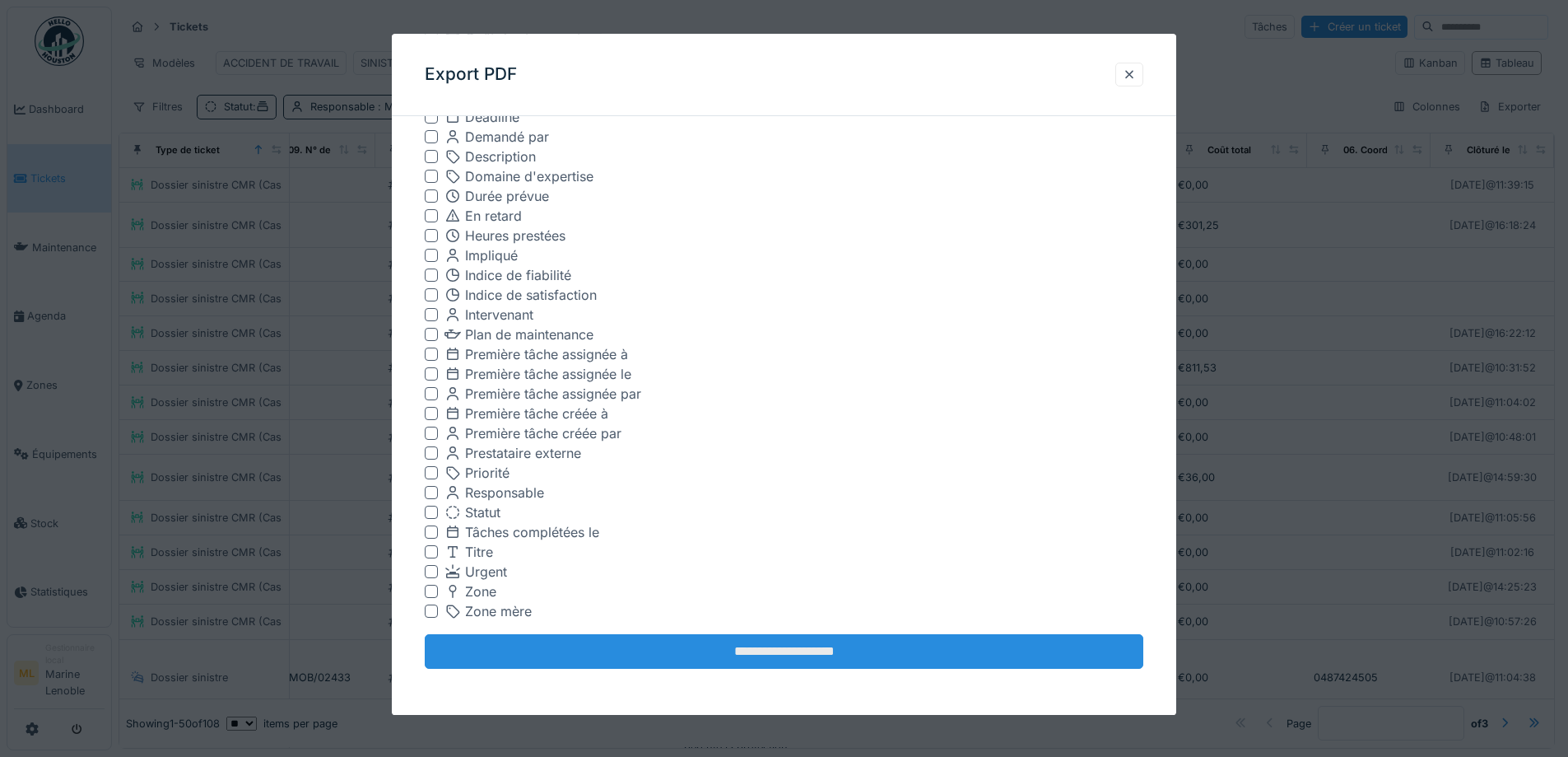
click at [844, 649] on input "**********" at bounding box center [784, 652] width 719 height 35
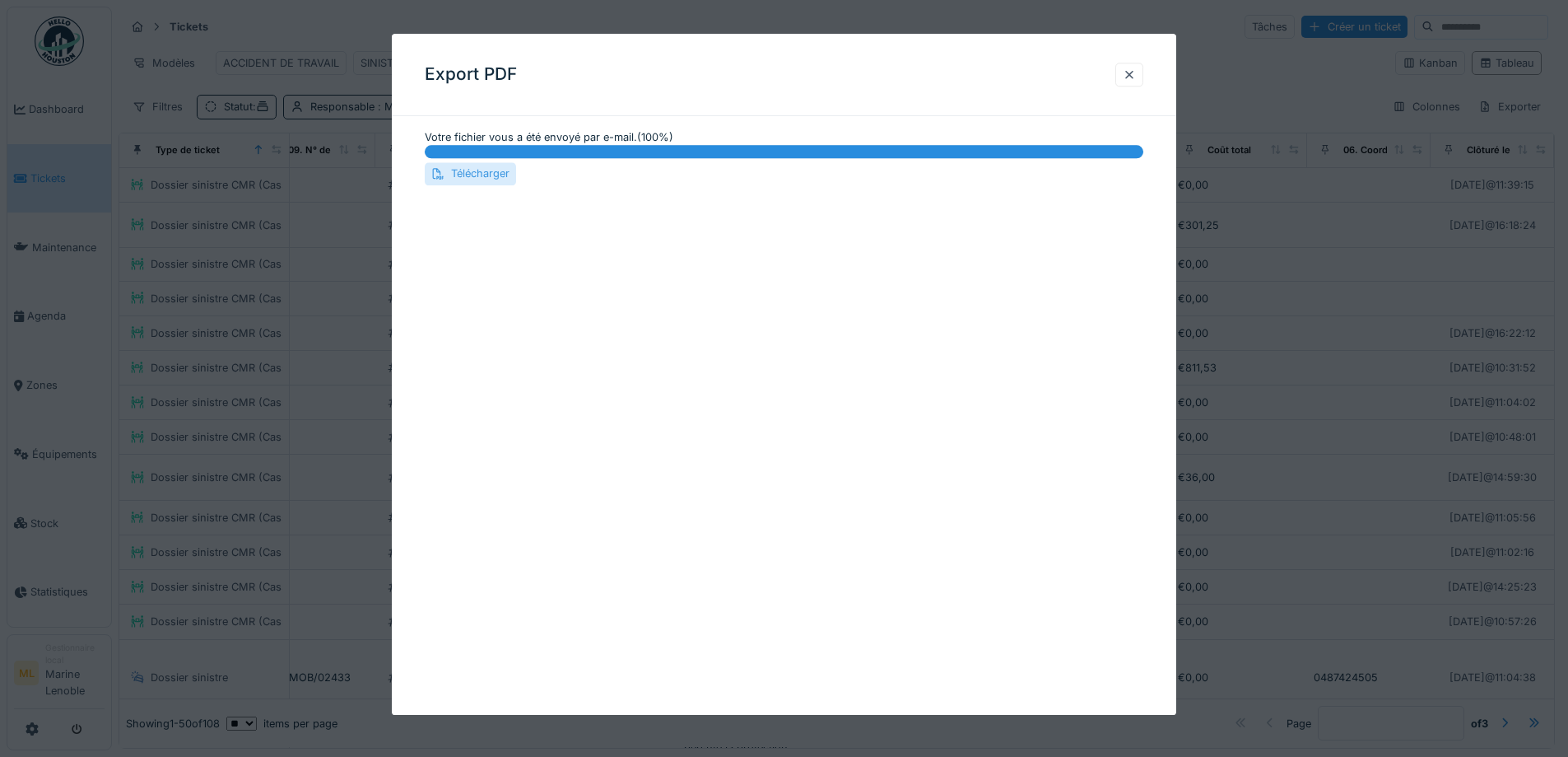
click at [493, 174] on div "Télécharger" at bounding box center [470, 174] width 91 height 22
drag, startPoint x: 1140, startPoint y: 74, endPoint x: 1166, endPoint y: 86, distance: 28.6
click at [1136, 73] on div at bounding box center [1129, 75] width 13 height 16
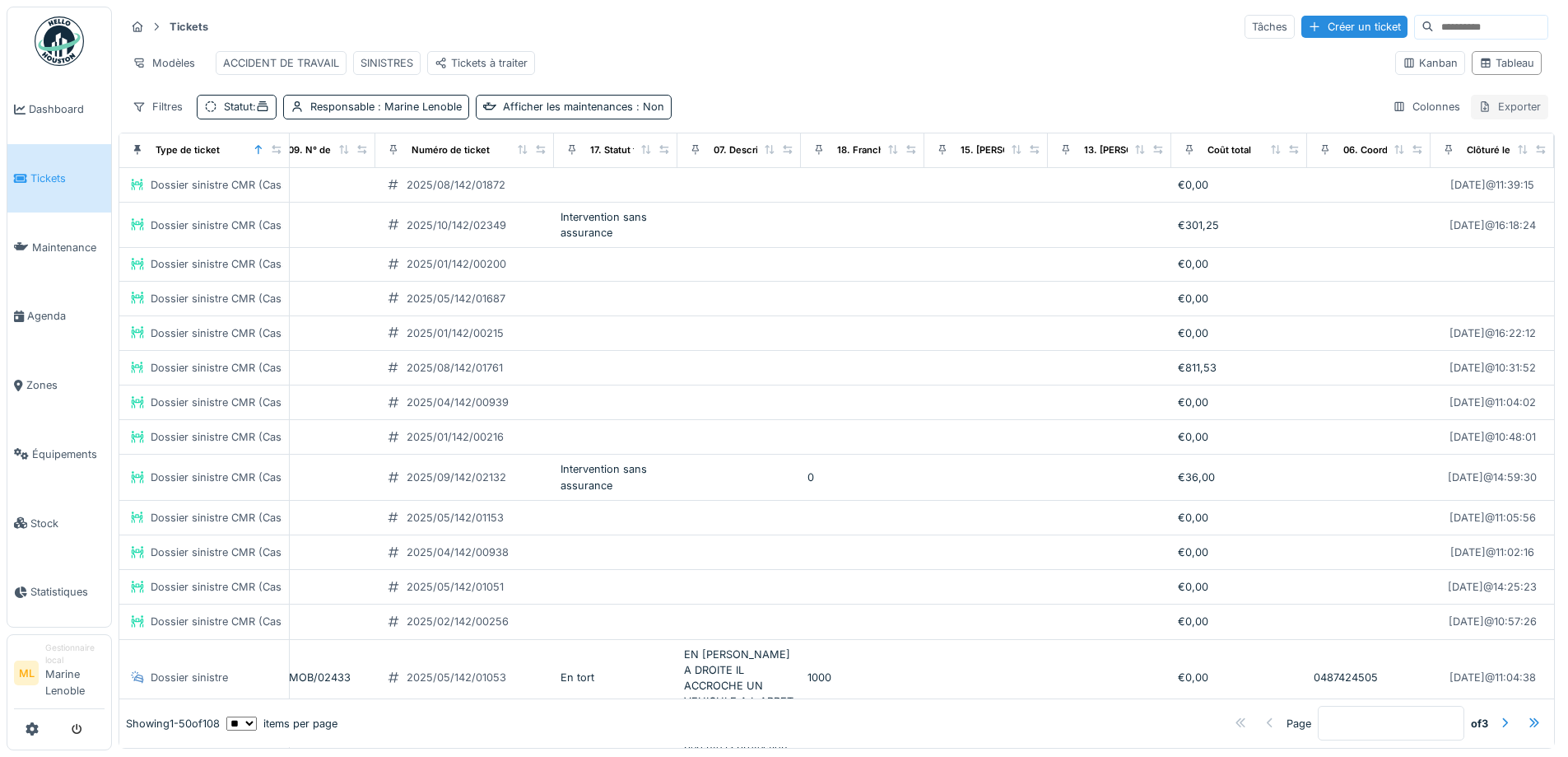
click at [1487, 106] on div "Exporter" at bounding box center [1509, 107] width 77 height 24
click at [687, 65] on div "[PERSON_NAME] ACCIDENT DE TRAVAIL SINISTRES Tickets à traiter" at bounding box center [754, 62] width 1257 height 37
click at [399, 66] on div "SINISTRES" at bounding box center [387, 63] width 53 height 16
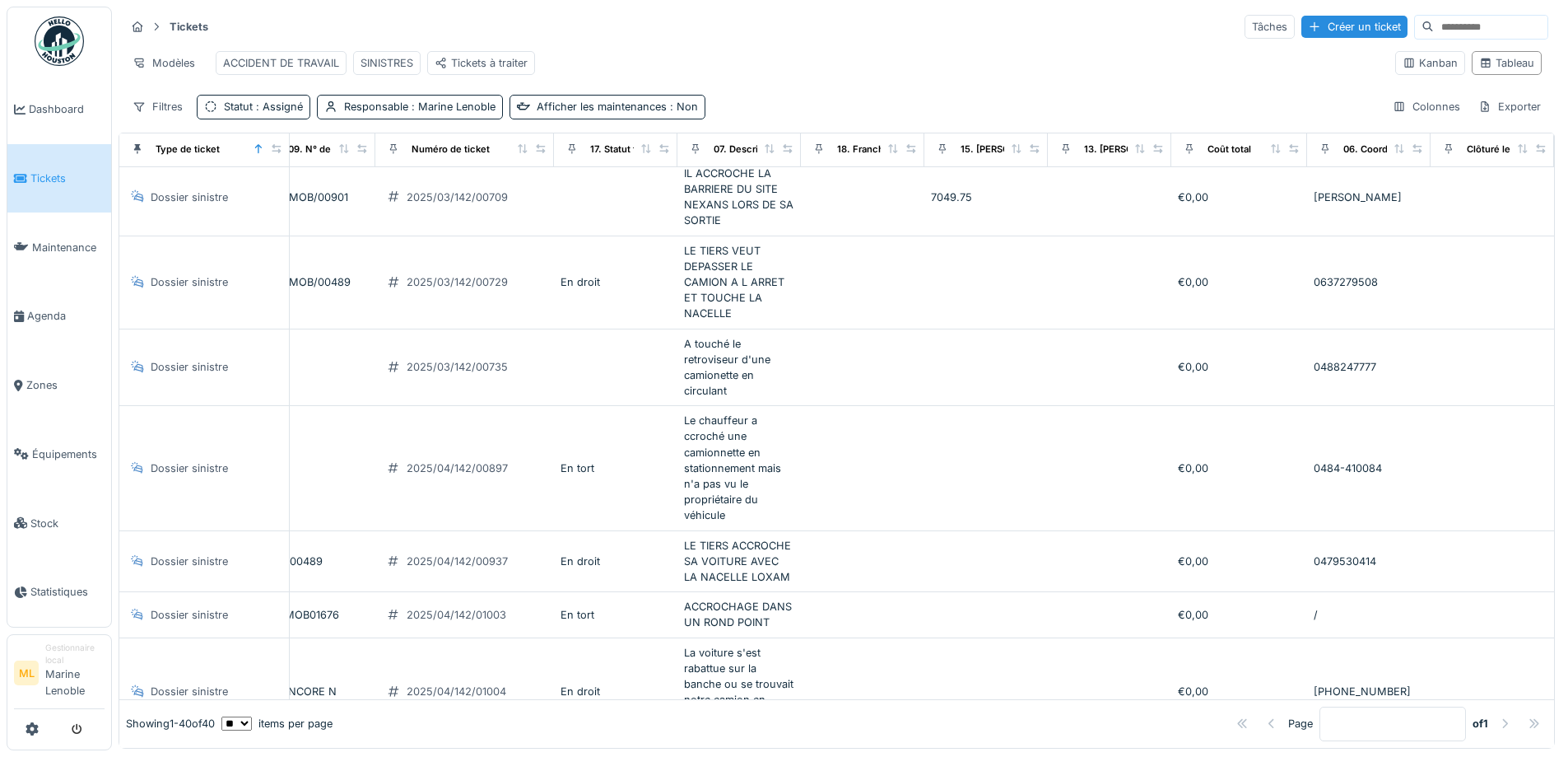
scroll to position [0, 607]
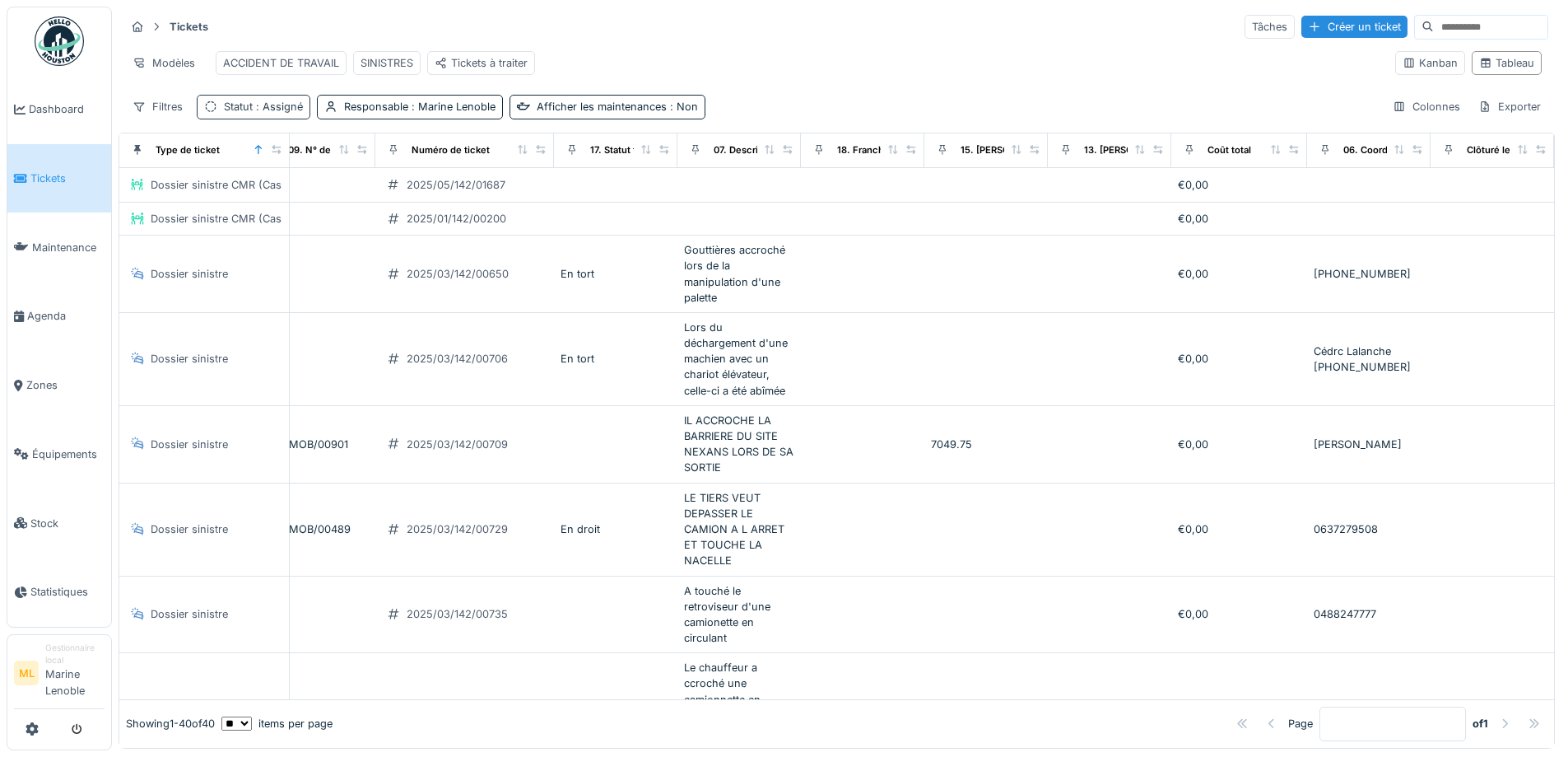
click at [285, 113] on span ": Assigné" at bounding box center [278, 106] width 50 height 12
click at [282, 215] on div "Ajouter une condition" at bounding box center [304, 225] width 142 height 22
click at [254, 268] on div "Statut" at bounding box center [240, 268] width 57 height 18
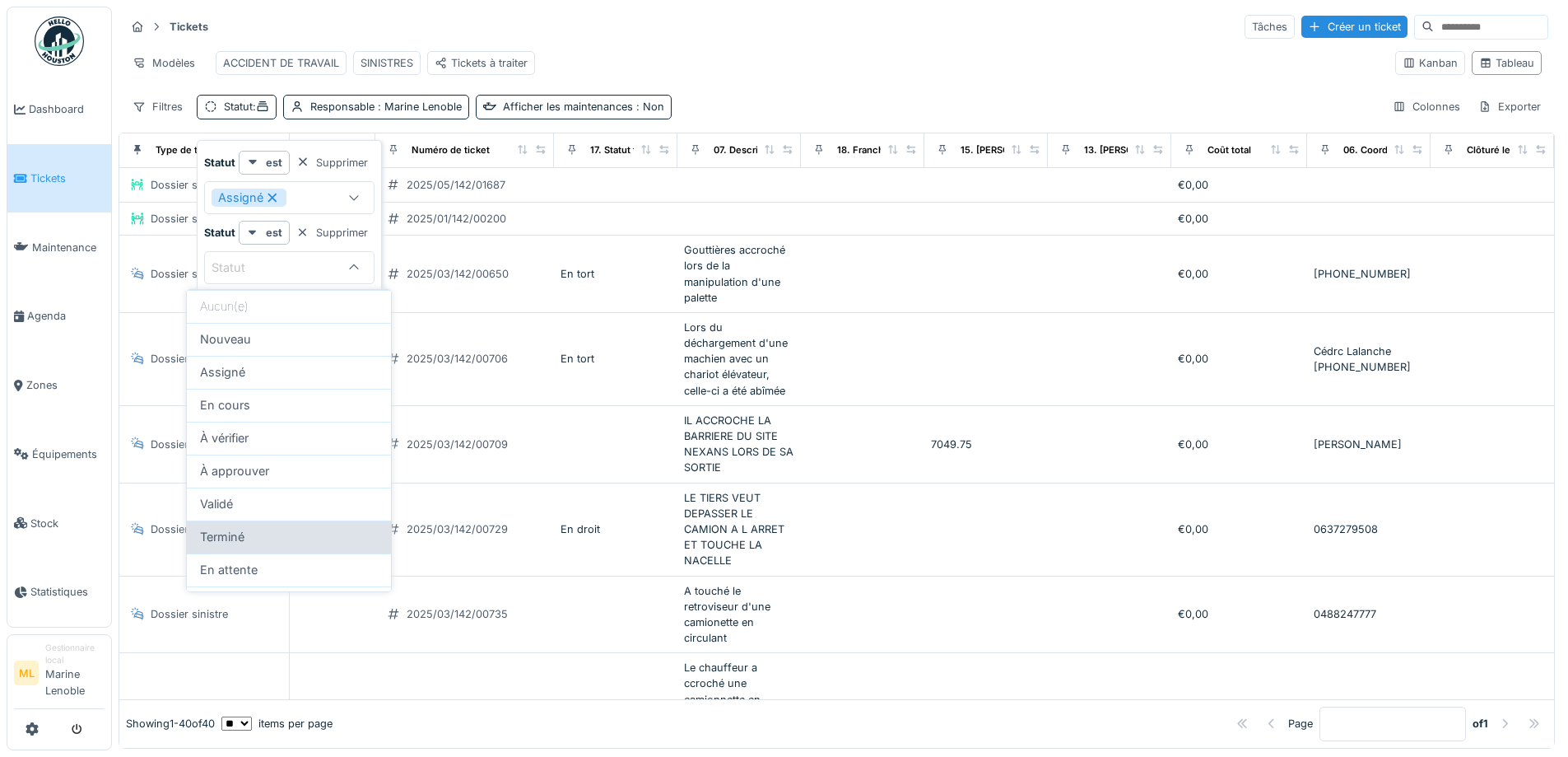
click at [249, 545] on div "Terminé" at bounding box center [289, 537] width 178 height 18
type input "******"
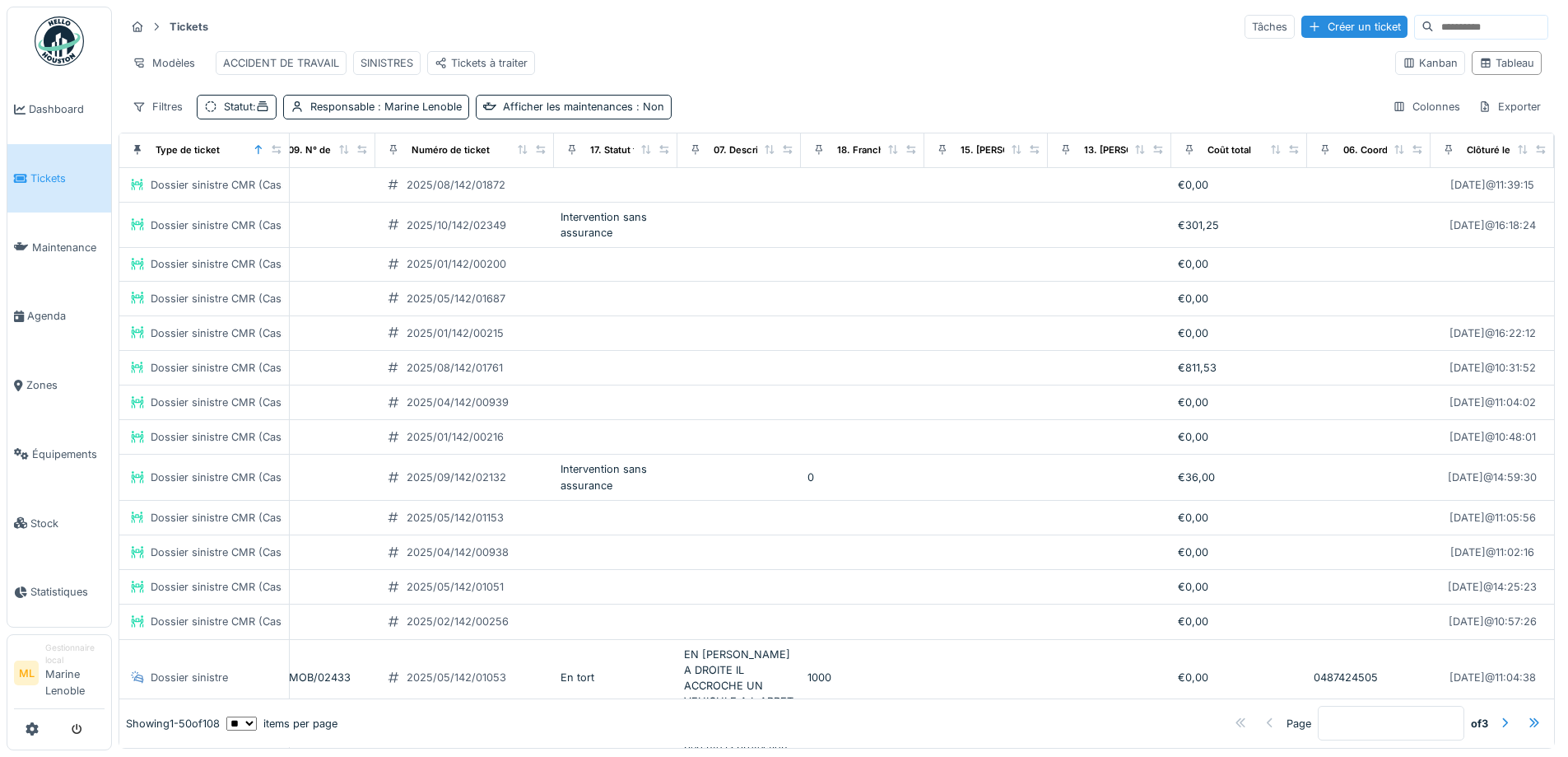
click at [873, 98] on div "Tickets Tâches Créer un ticket Modèles ACCIDENT DE TRAVAIL SINISTRES Tickets à …" at bounding box center [836, 66] width 1436 height 119
click at [1481, 119] on div "Exporter" at bounding box center [1509, 107] width 77 height 24
click at [1506, 165] on div "Export Excel" at bounding box center [1496, 156] width 92 height 25
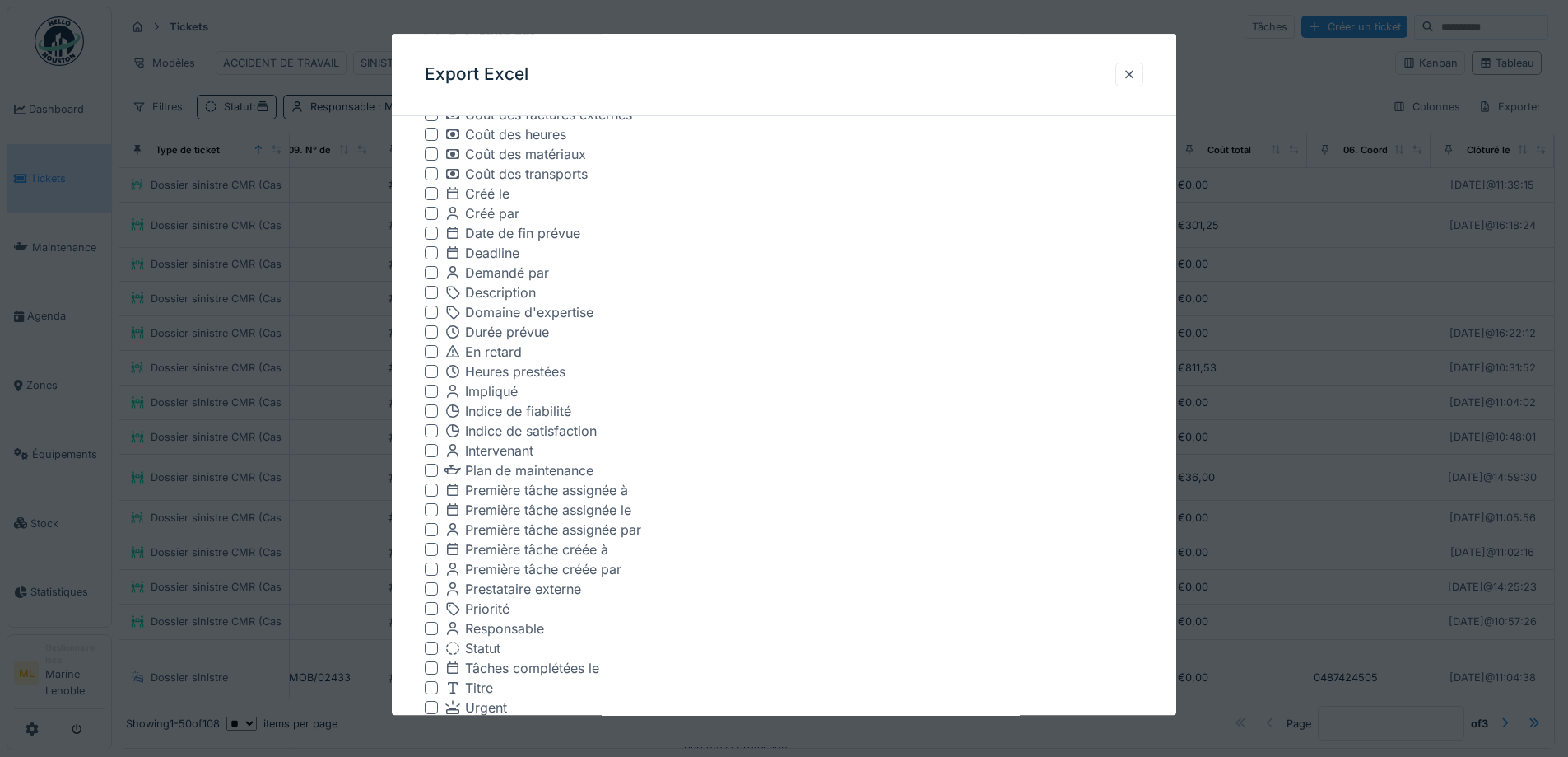
scroll to position [1207, 0]
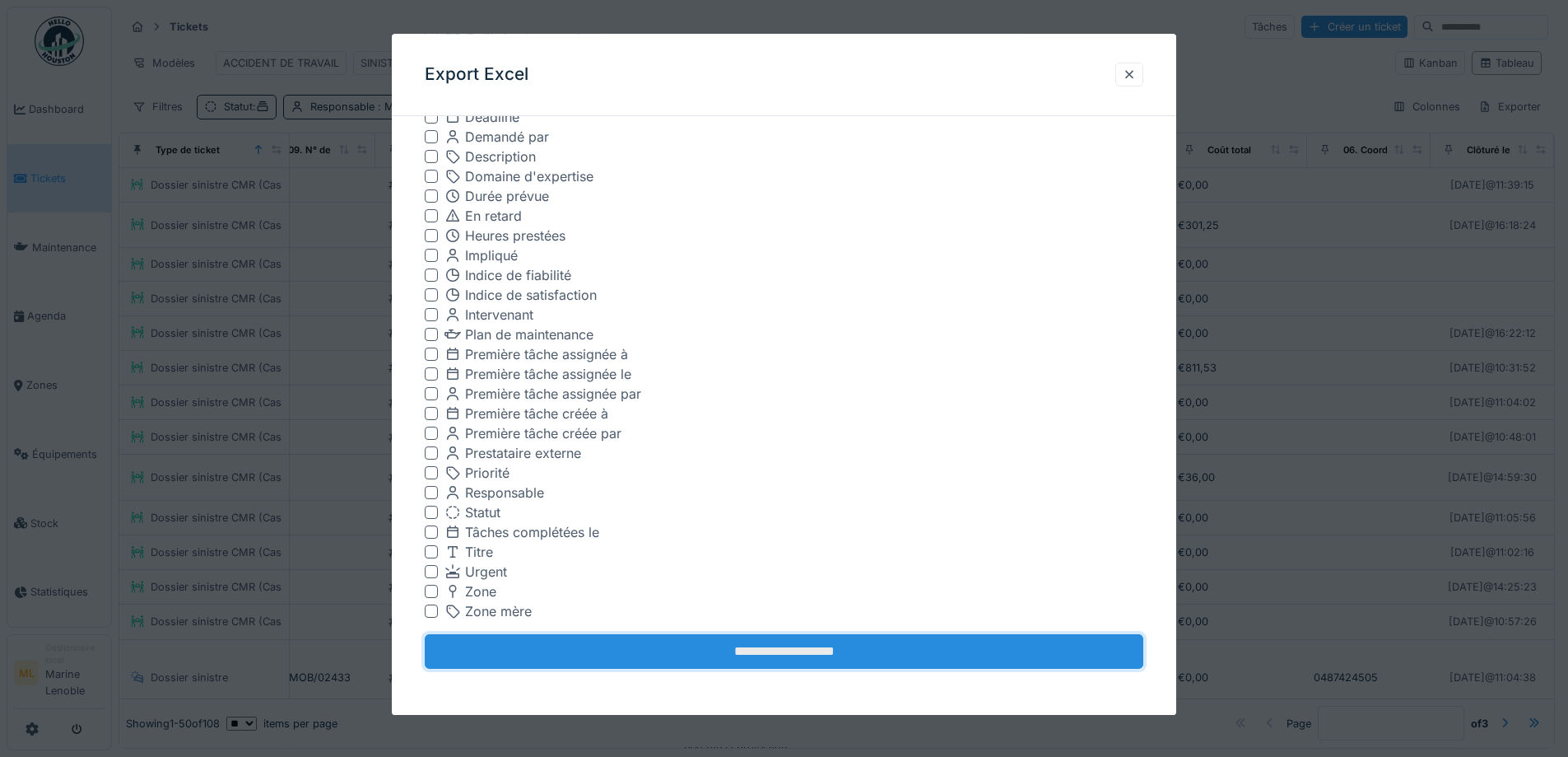
click at [808, 642] on input "**********" at bounding box center [784, 652] width 719 height 35
